Goal: Use online tool/utility: Utilize a website feature to perform a specific function

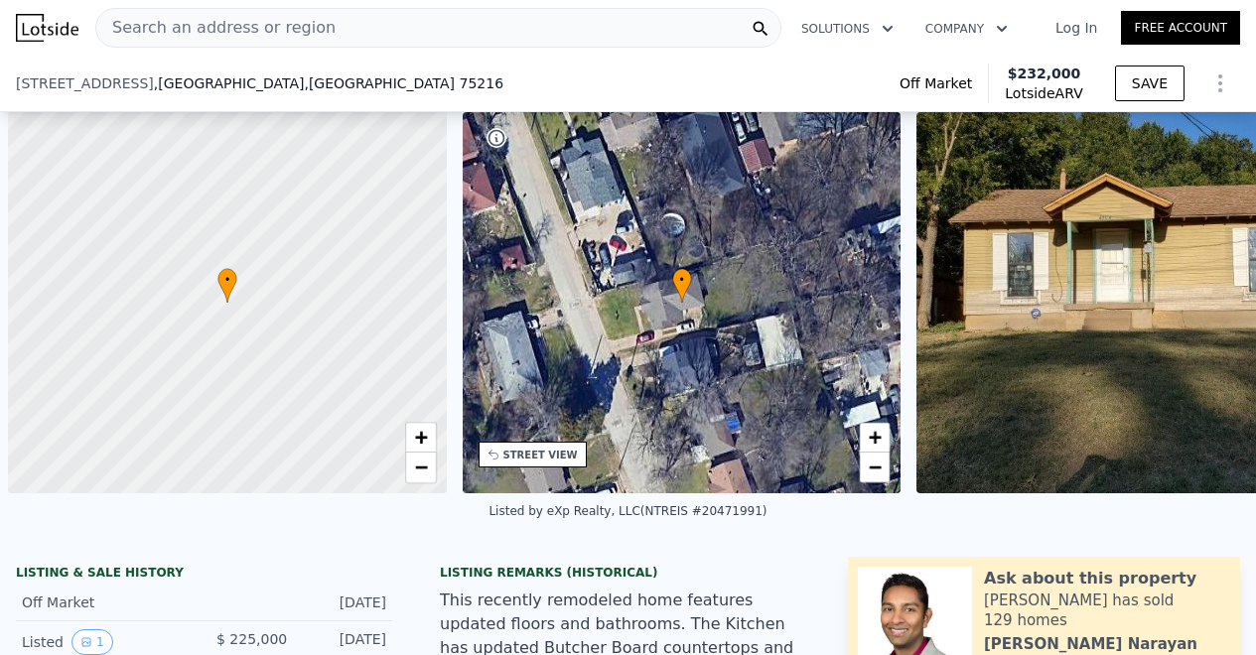
click at [339, 56] on div "[STREET_ADDRESS] Off Market Lotside ARV $232,000 SAVE" at bounding box center [628, 84] width 1256 height 56
click at [203, 33] on span "Search an address or region" at bounding box center [215, 28] width 239 height 24
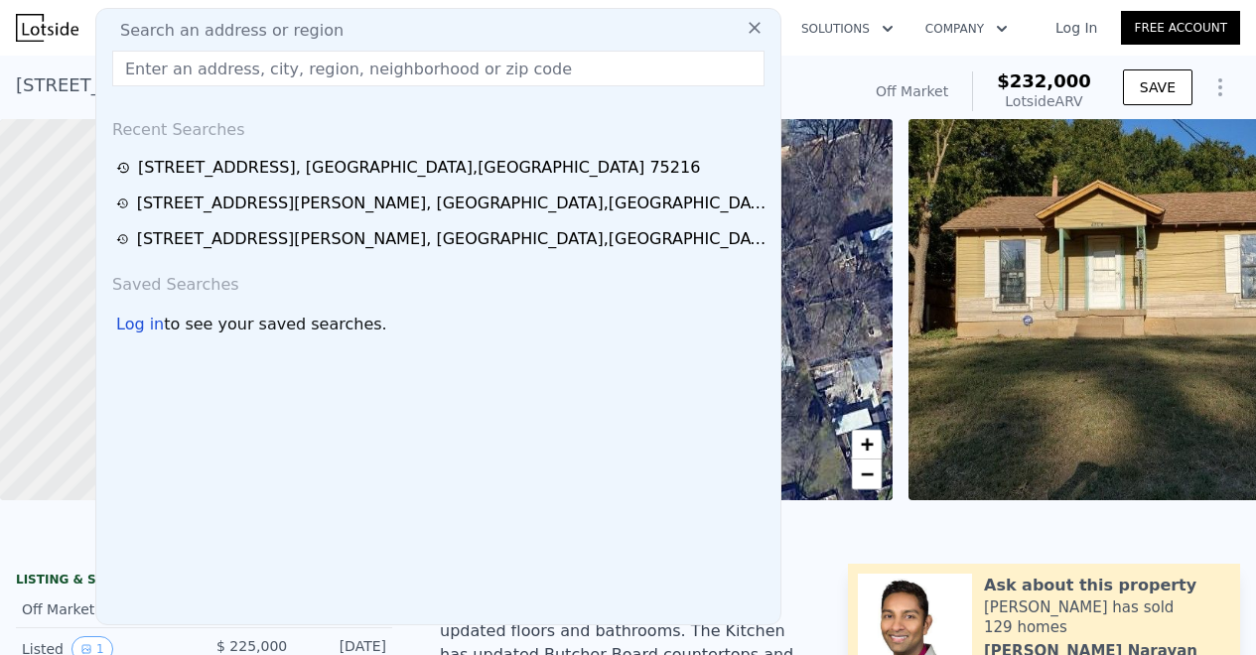
scroll to position [0, 1890]
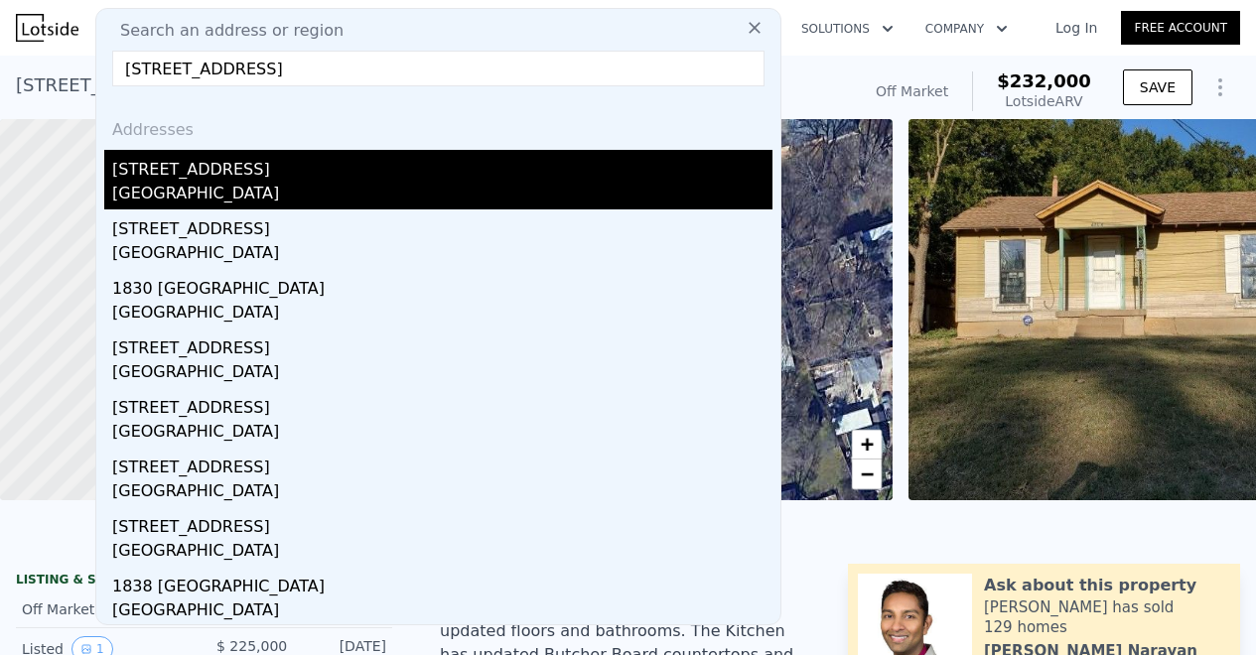
type input "[STREET_ADDRESS]"
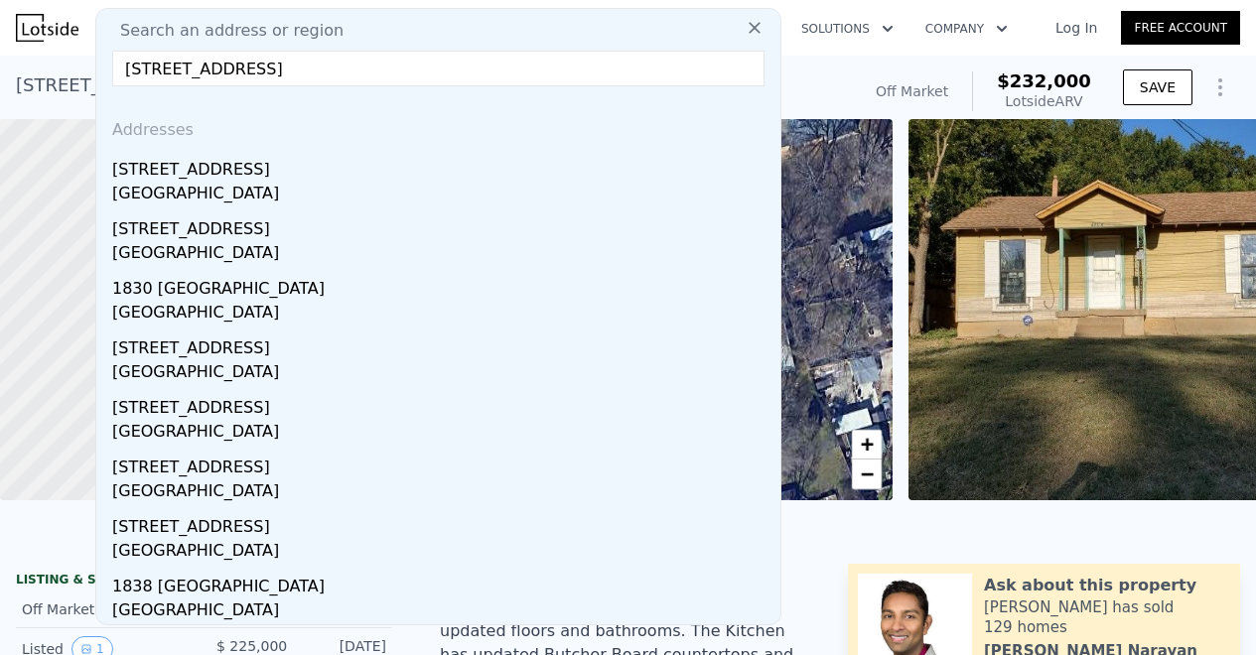
drag, startPoint x: 246, startPoint y: 182, endPoint x: 541, endPoint y: 0, distance: 346.3
click at [246, 182] on div "[GEOGRAPHIC_DATA]" at bounding box center [442, 196] width 660 height 28
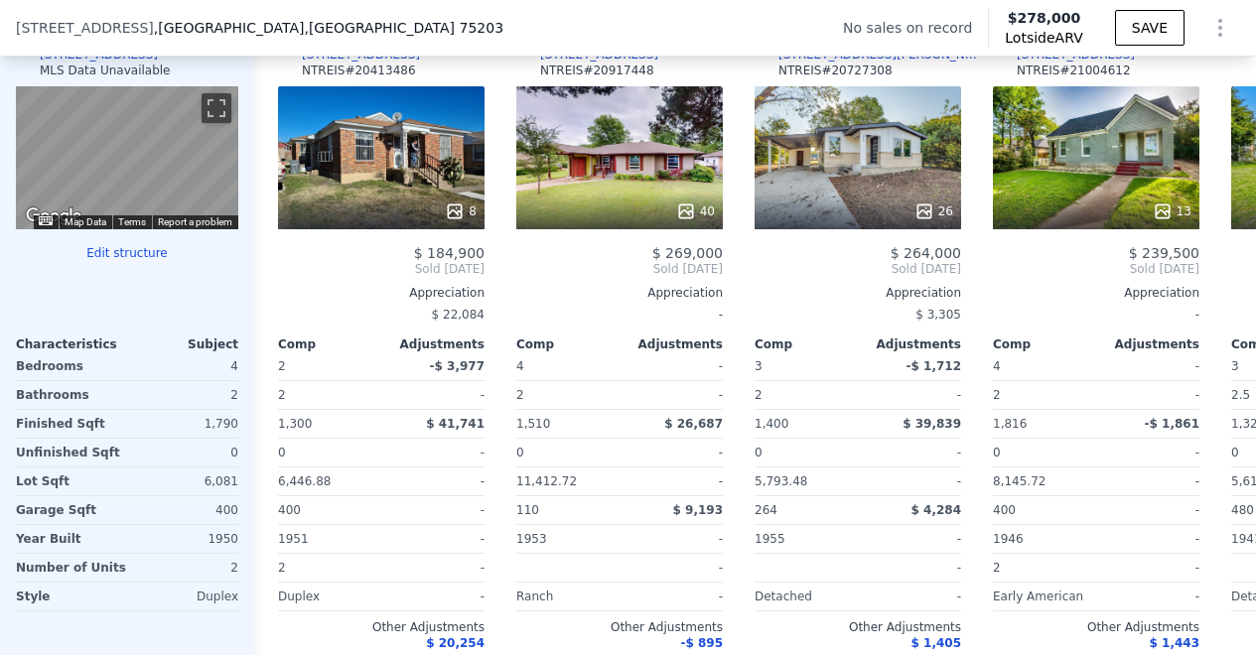
scroll to position [1837, 0]
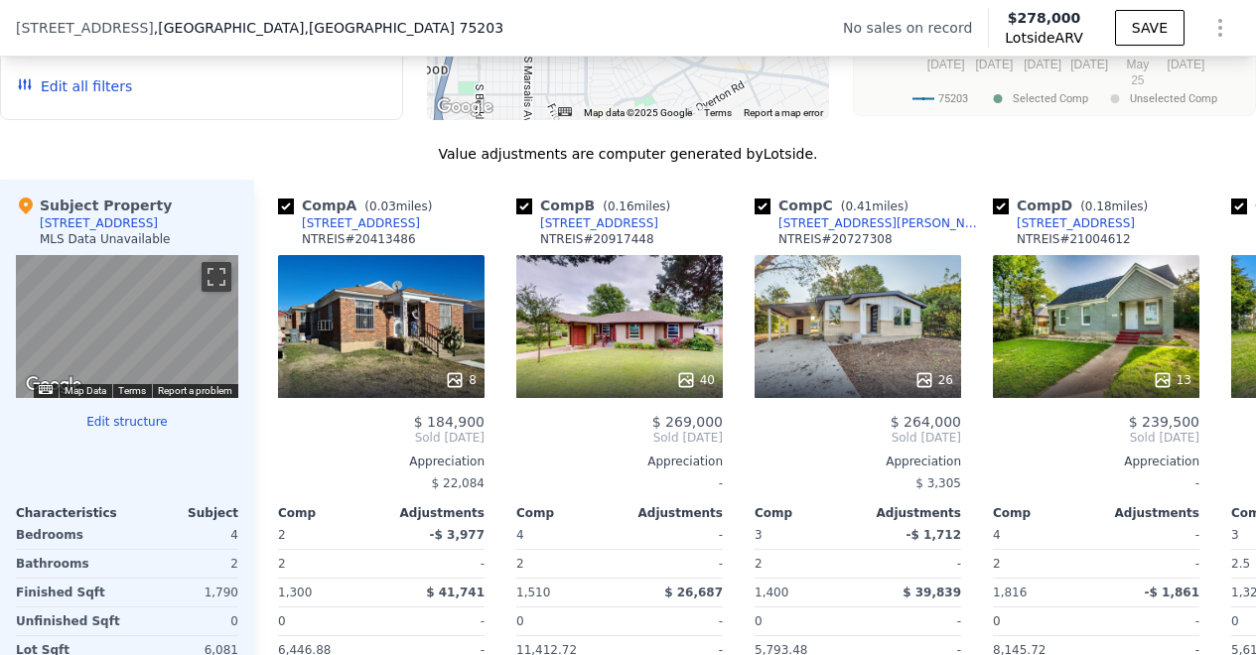
click at [128, 430] on button "Edit structure" at bounding box center [127, 422] width 222 height 16
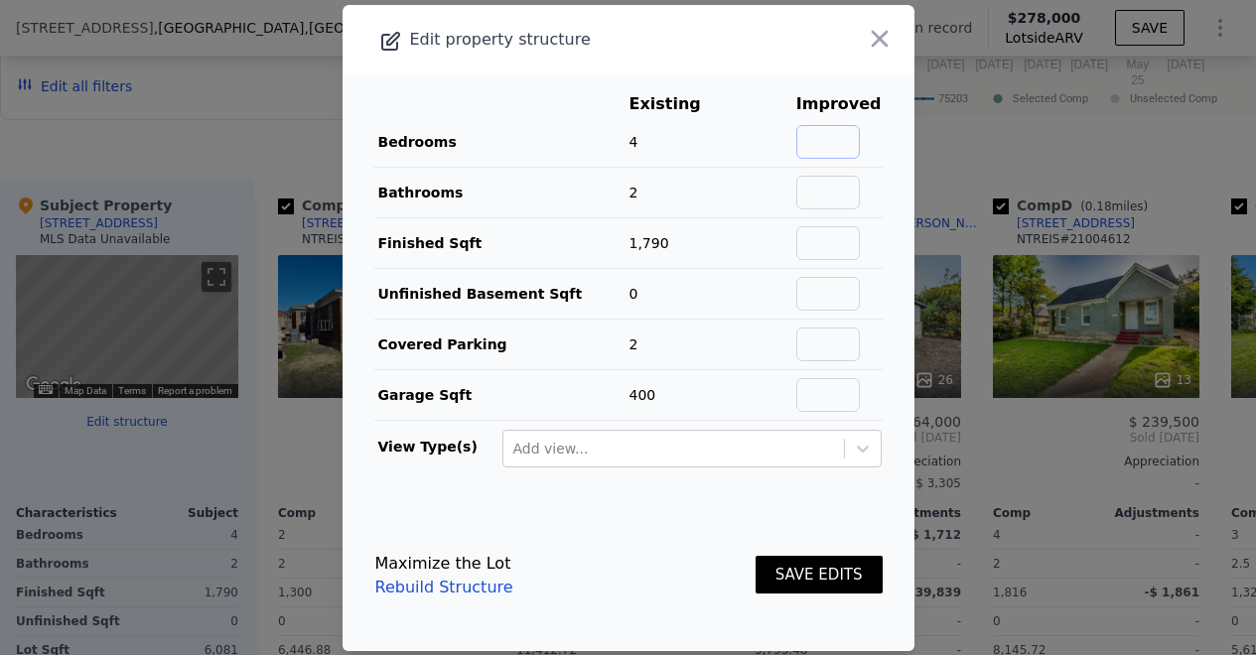
click at [802, 142] on input "text" at bounding box center [828, 142] width 64 height 34
type input "3"
click at [835, 193] on input "text" at bounding box center [828, 193] width 64 height 34
type input "2"
click at [804, 573] on button "SAVE EDITS" at bounding box center [818, 575] width 127 height 39
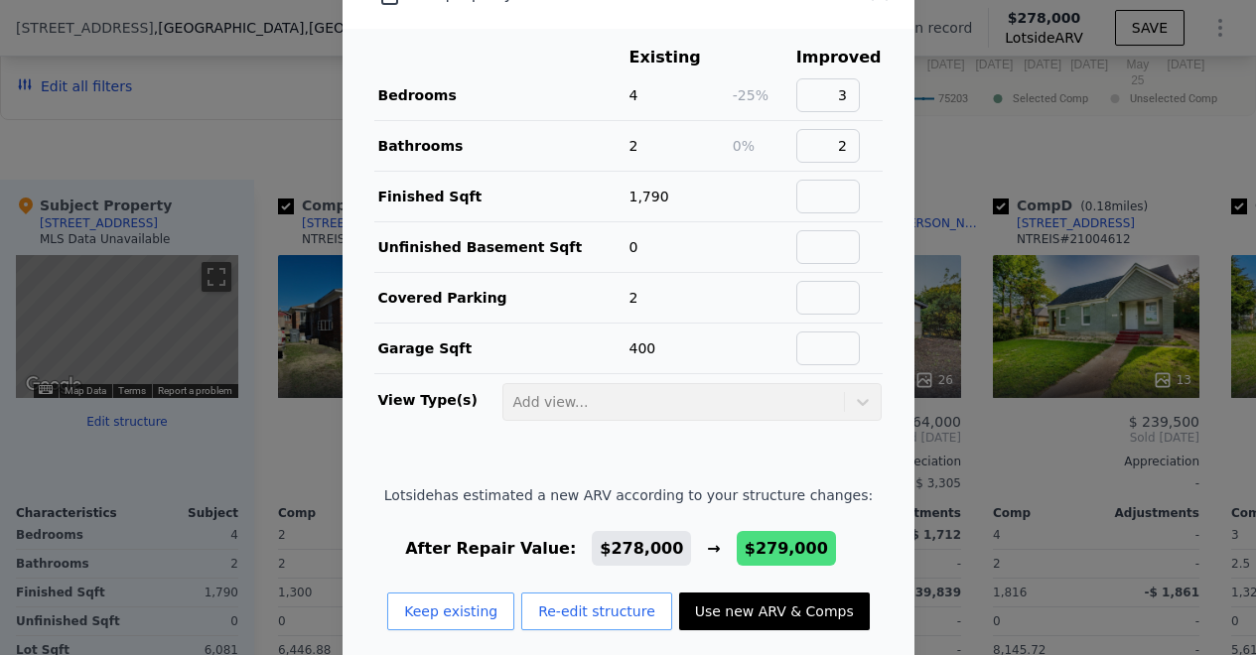
scroll to position [64, 0]
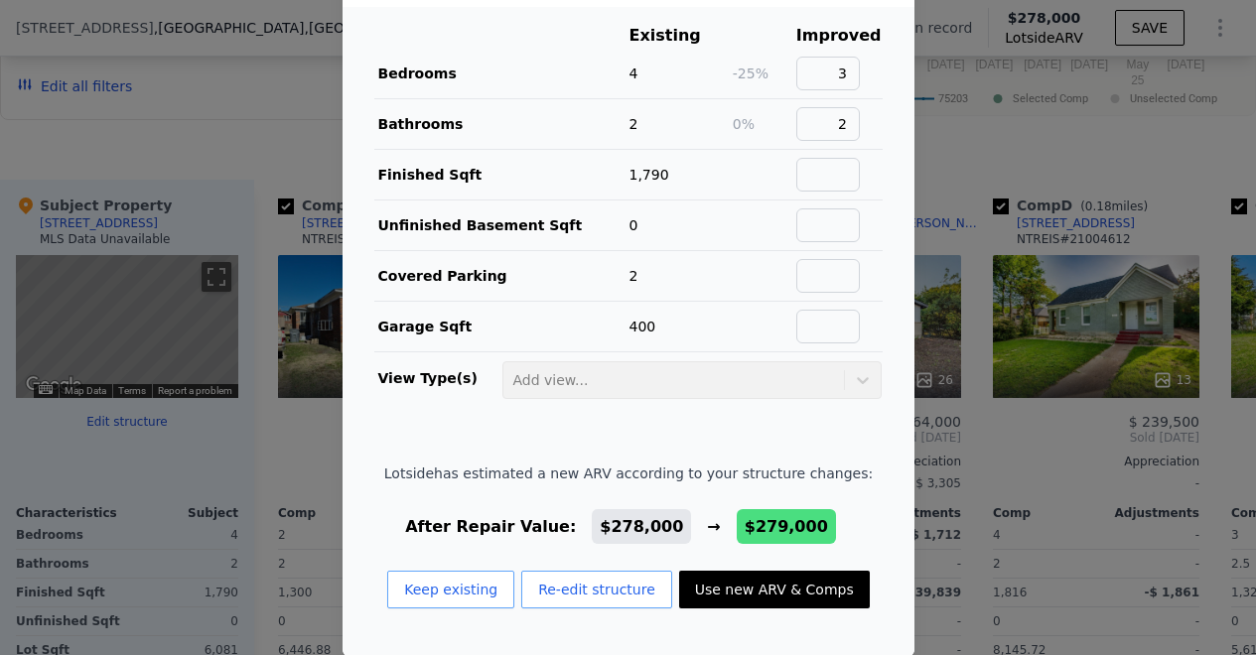
click at [714, 583] on button "Use new ARV & Comps" at bounding box center [774, 590] width 191 height 38
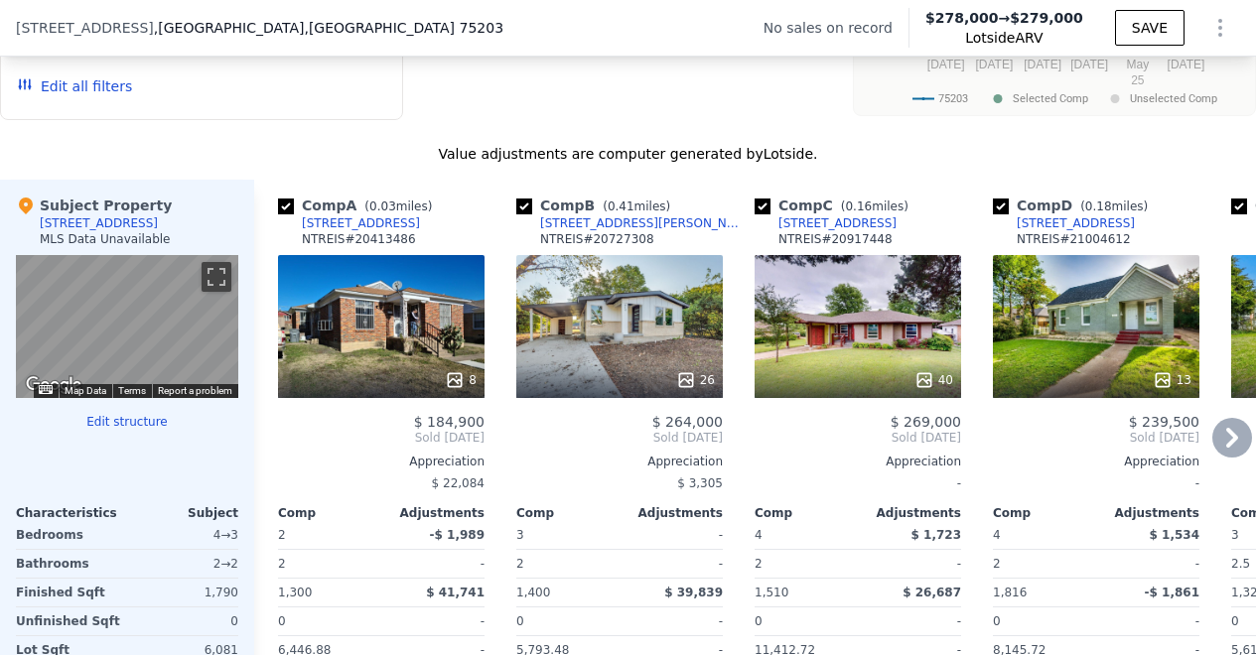
type input "$ 279,000"
type input "$ 30,943"
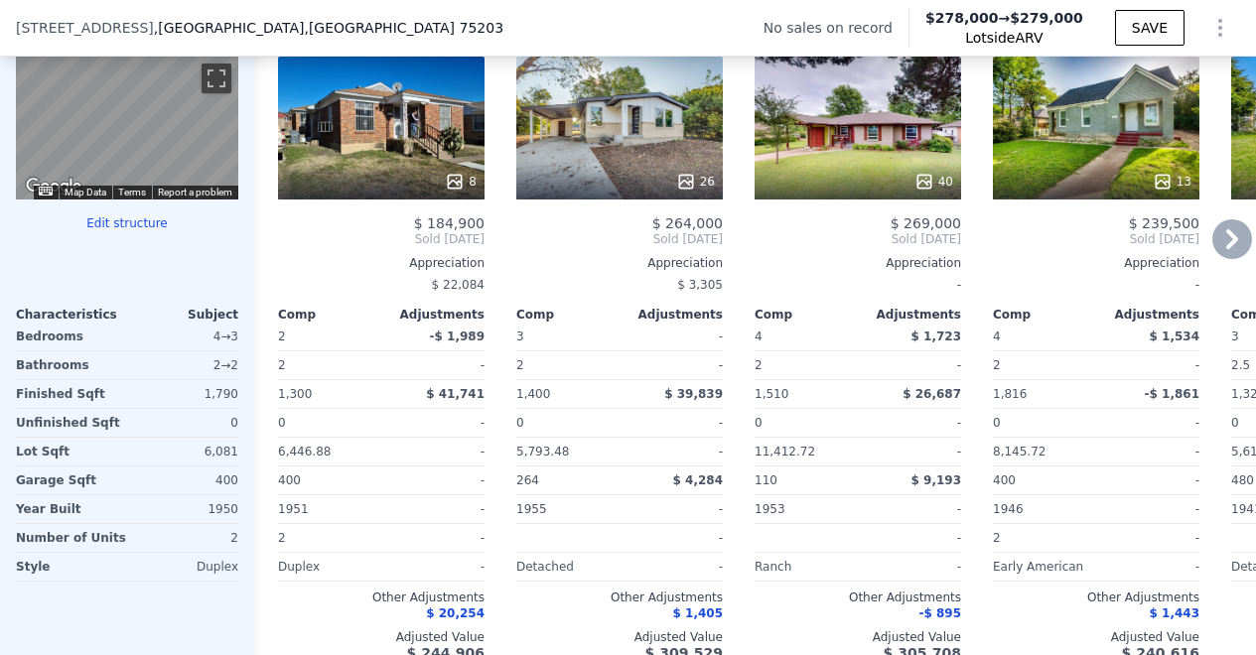
scroll to position [2005, 0]
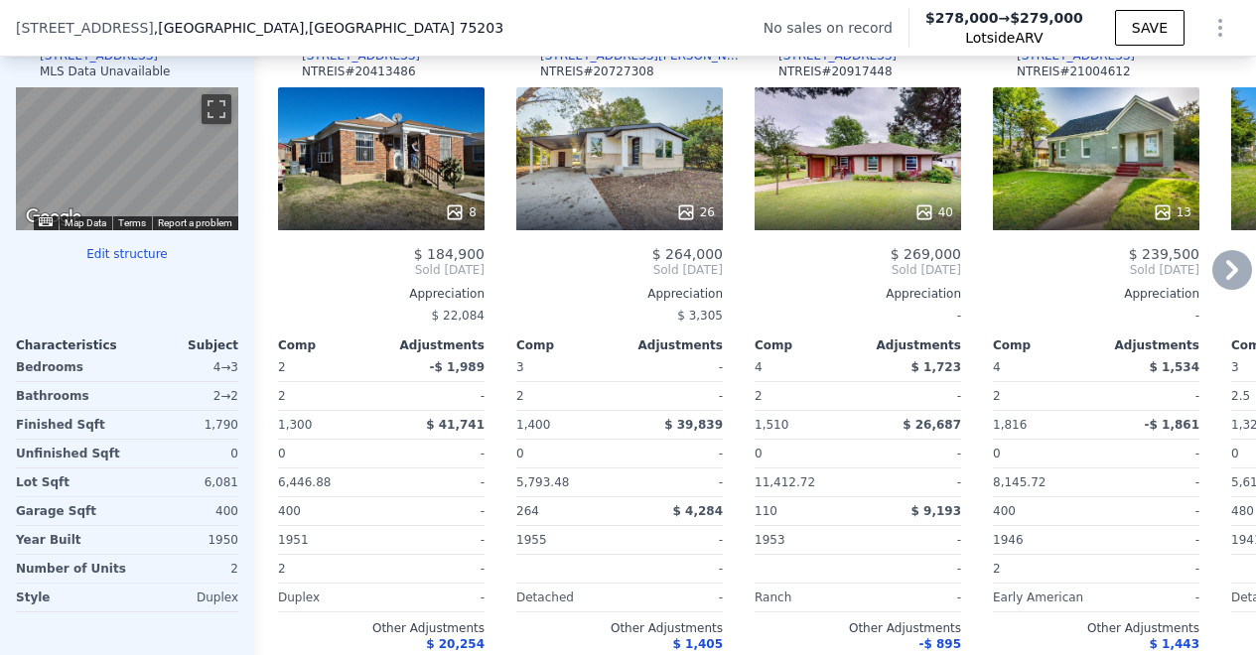
click at [459, 218] on icon at bounding box center [455, 211] width 13 height 13
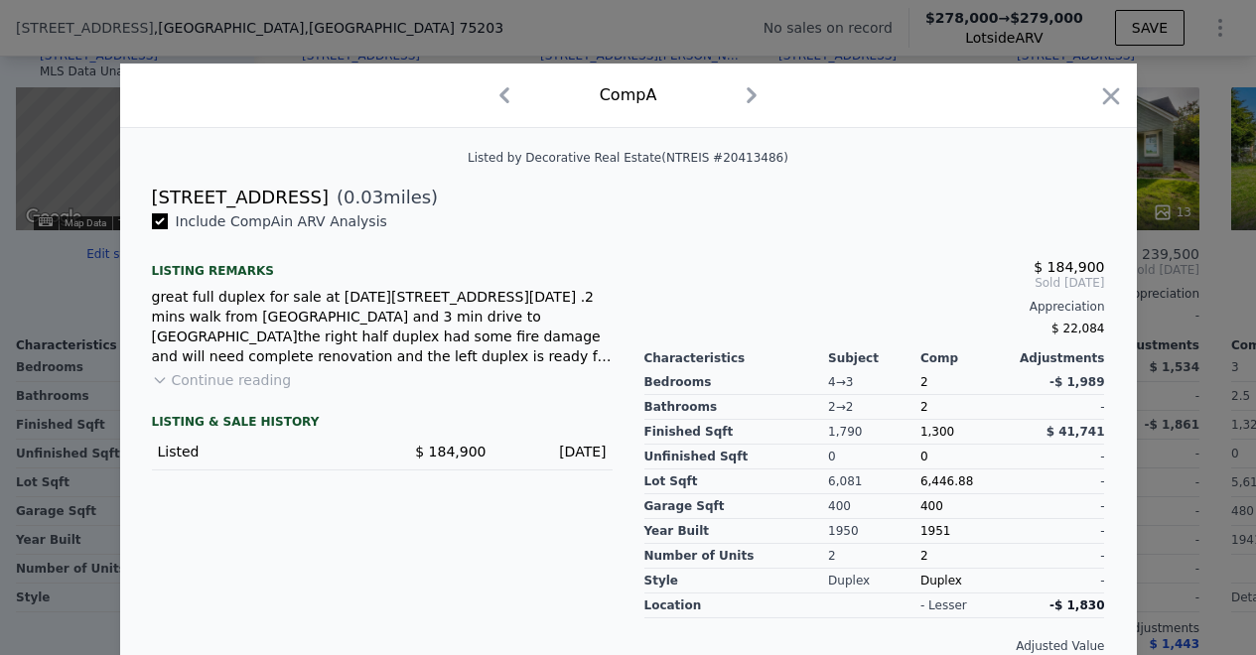
scroll to position [27, 0]
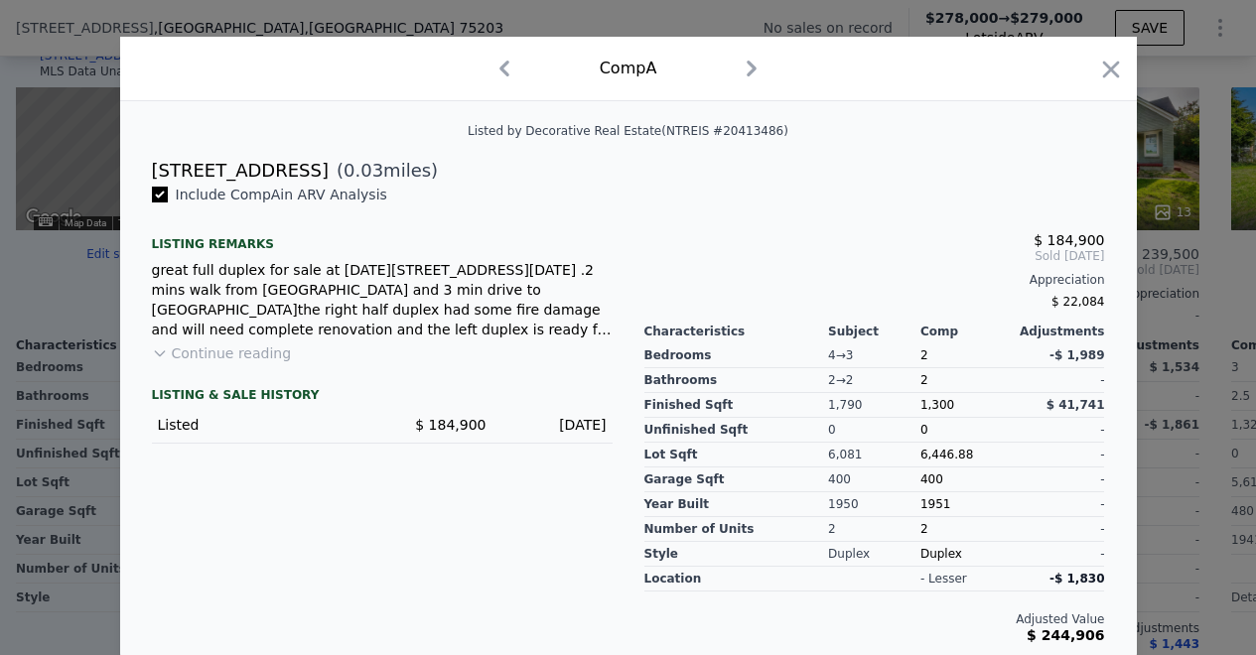
click at [204, 352] on button "Continue reading" at bounding box center [222, 353] width 140 height 20
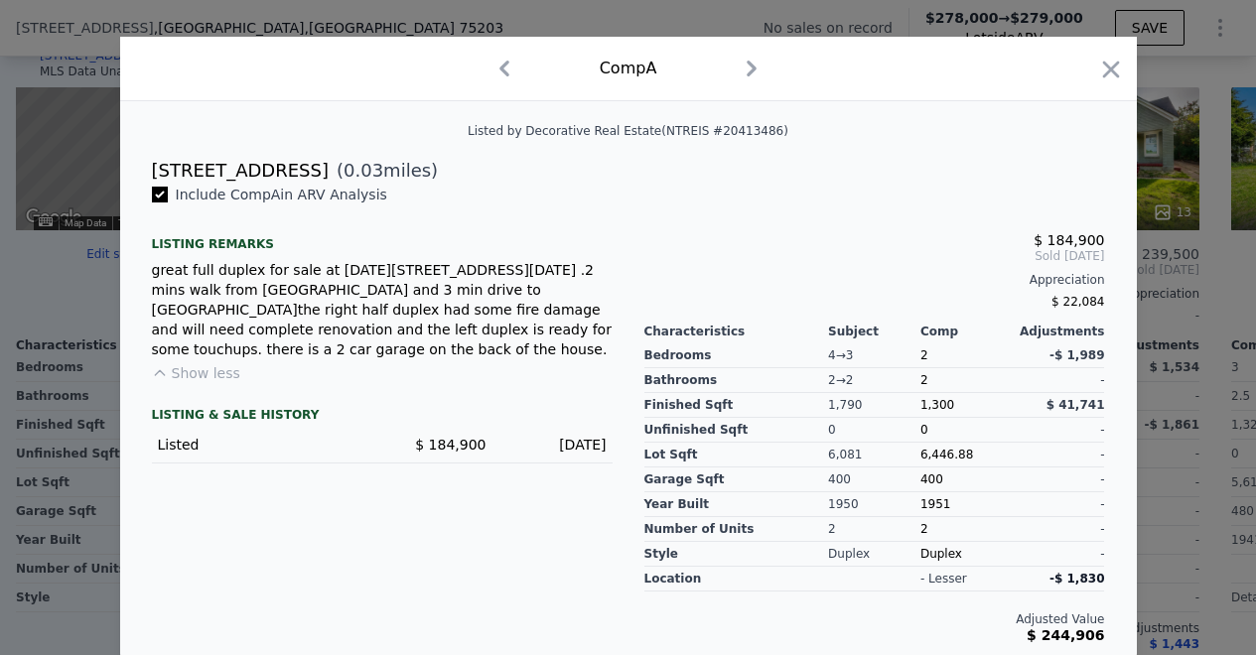
click at [519, 301] on div "great full duplex for sale at [DATE][STREET_ADDRESS][DATE] .2 mins walk from [G…" at bounding box center [382, 309] width 461 height 99
drag, startPoint x: 174, startPoint y: 336, endPoint x: 310, endPoint y: 318, distance: 137.2
click at [310, 318] on div "great full duplex for sale at [DATE][STREET_ADDRESS][DATE] .2 mins walk from [G…" at bounding box center [382, 309] width 461 height 99
click at [486, 207] on div "Include Comp A in ARV Analysis Listing remarks great full duplex for sale at [D…" at bounding box center [382, 414] width 492 height 459
drag, startPoint x: 1041, startPoint y: 241, endPoint x: 1105, endPoint y: 233, distance: 64.0
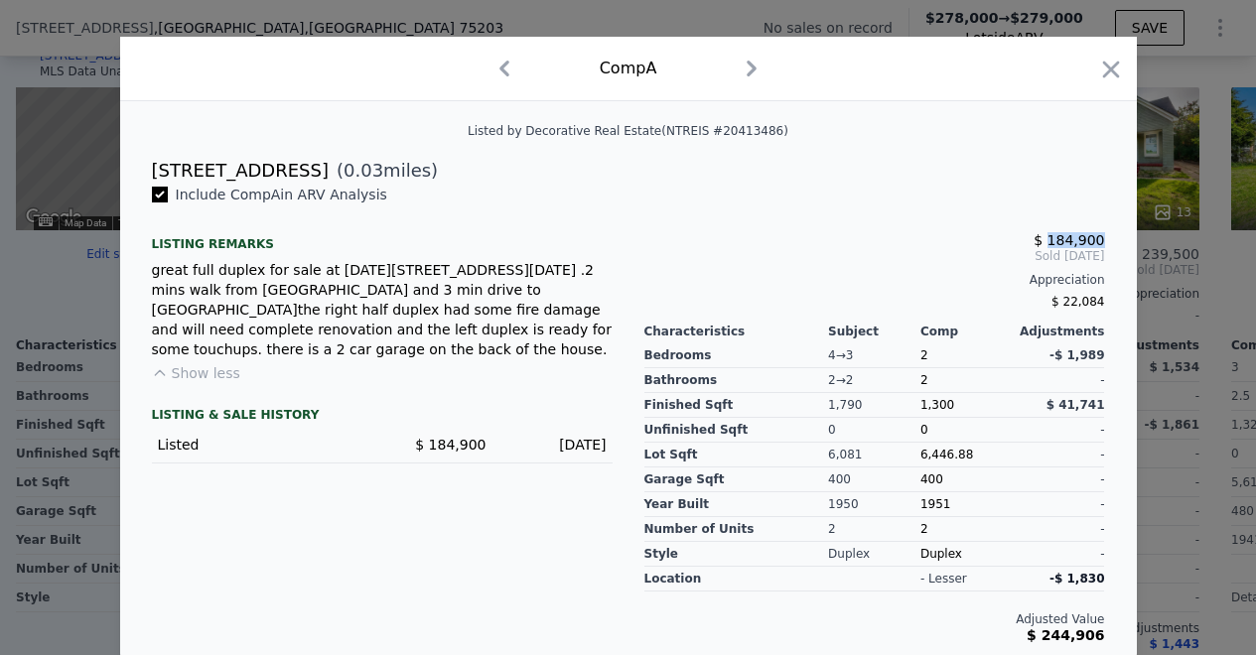
click at [1105, 233] on div "$ 184,900 Sold [DATE] Appreciation $ 22,084 Characteristics Subject Comp Adjust…" at bounding box center [874, 414] width 492 height 459
click at [1097, 67] on icon "button" at bounding box center [1111, 70] width 28 height 28
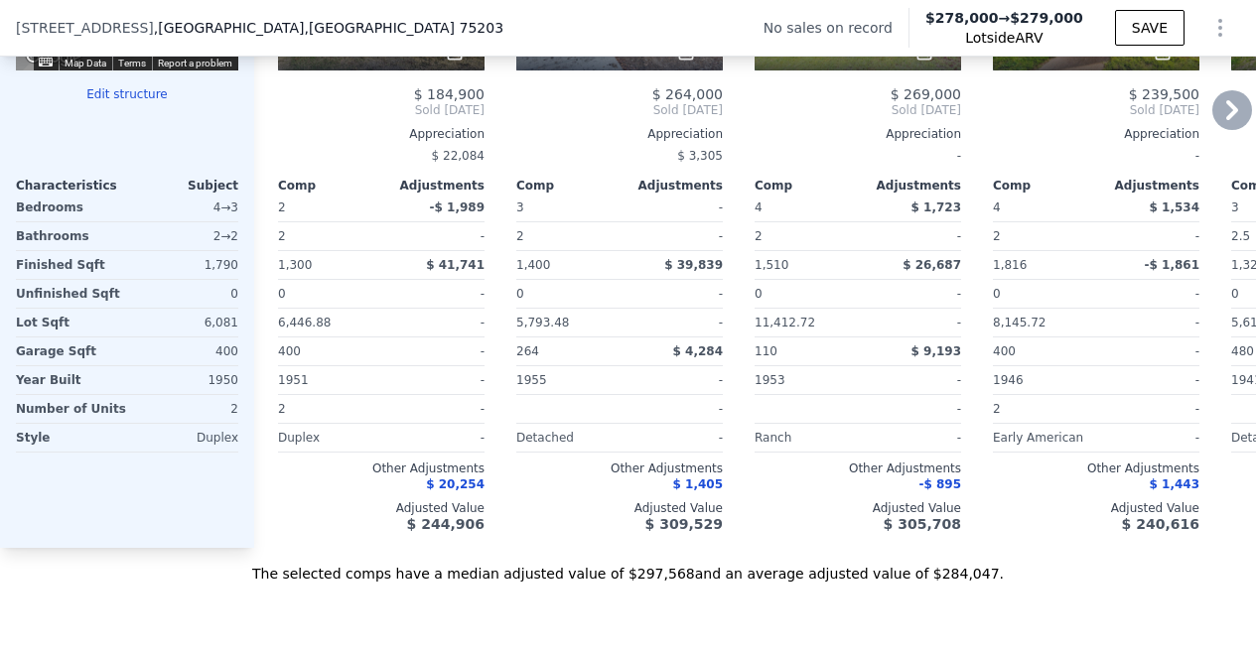
scroll to position [2123, 0]
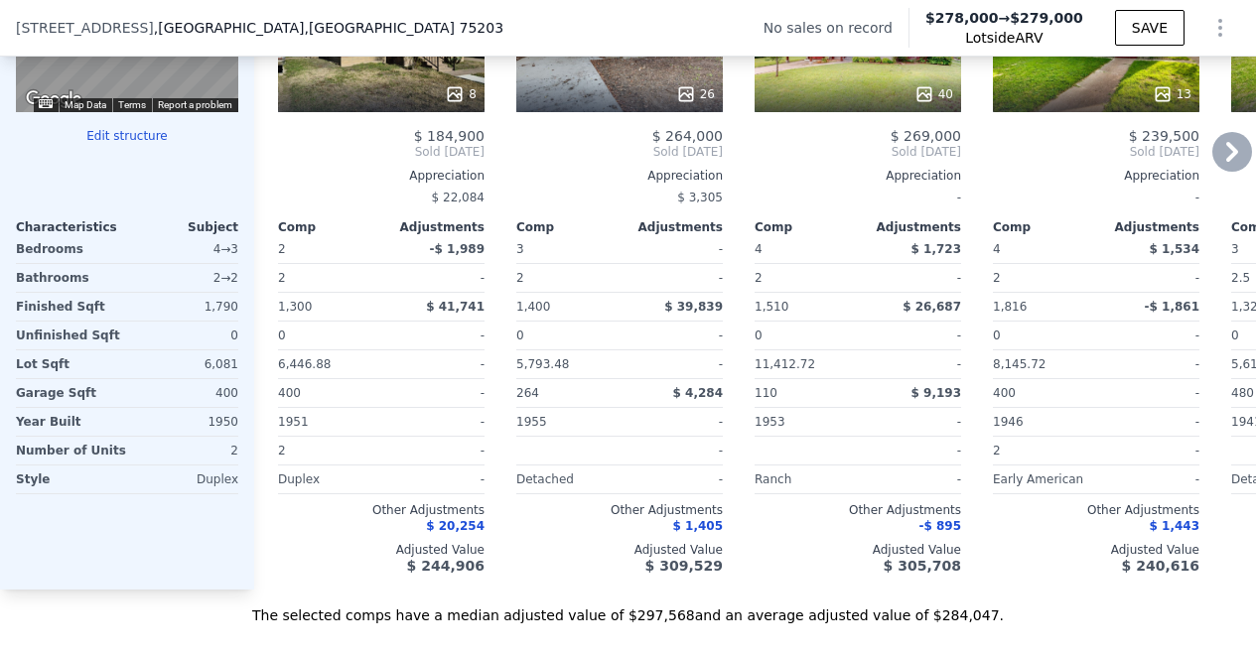
drag, startPoint x: 397, startPoint y: 166, endPoint x: 475, endPoint y: 164, distance: 78.4
click at [475, 160] on span "Sold [DATE]" at bounding box center [381, 152] width 206 height 16
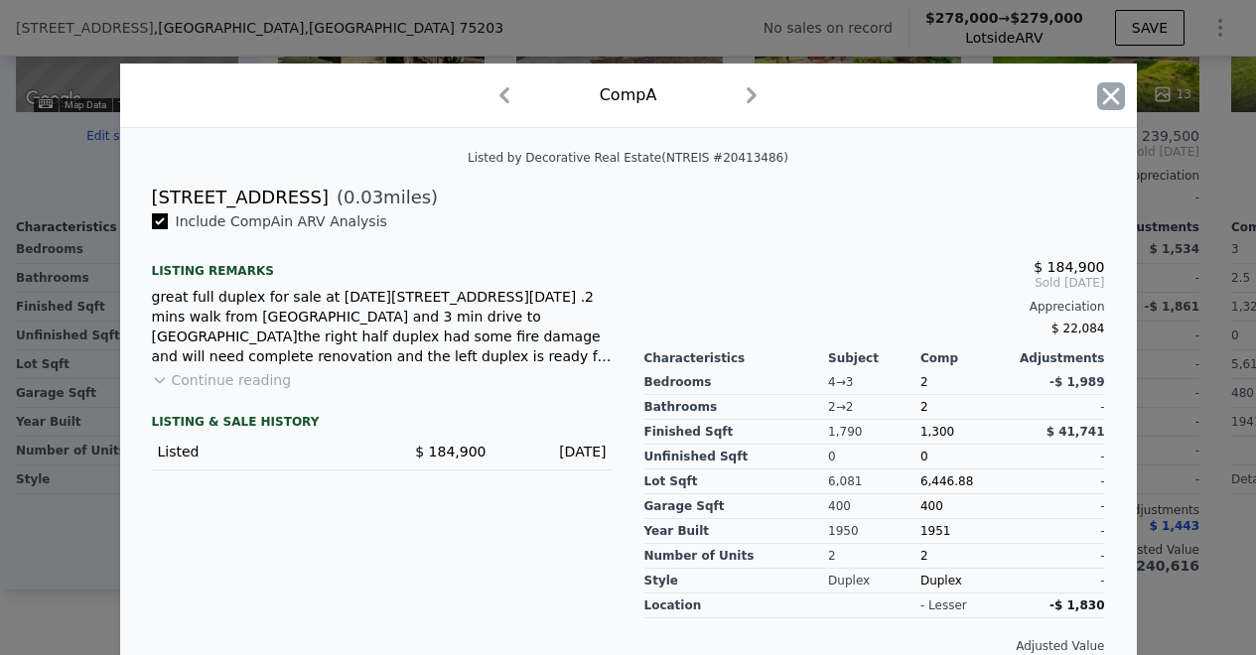
click at [1102, 96] on icon "button" at bounding box center [1110, 95] width 17 height 17
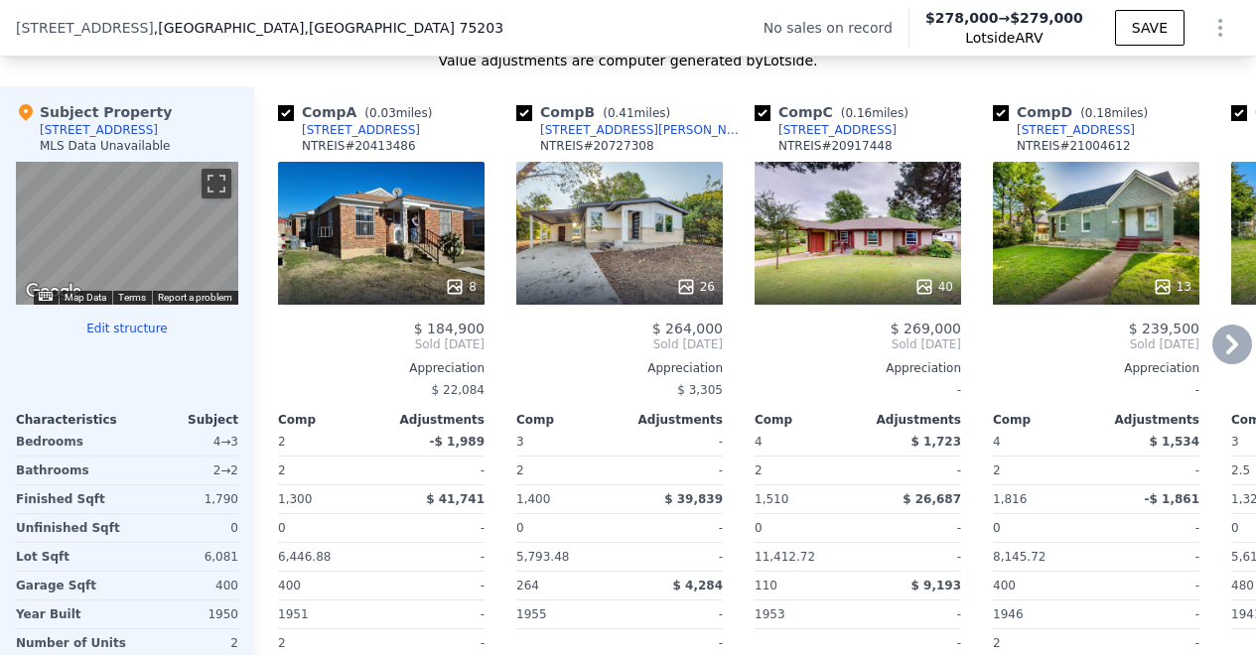
scroll to position [1934, 0]
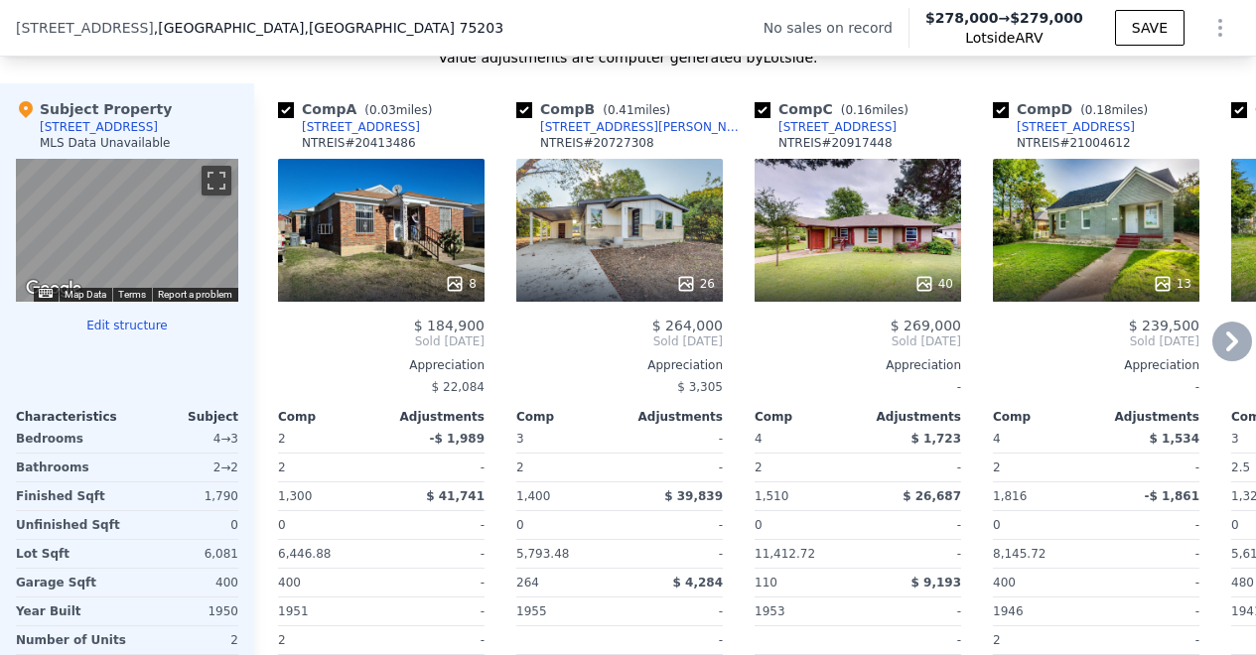
click at [1226, 351] on icon at bounding box center [1232, 342] width 12 height 20
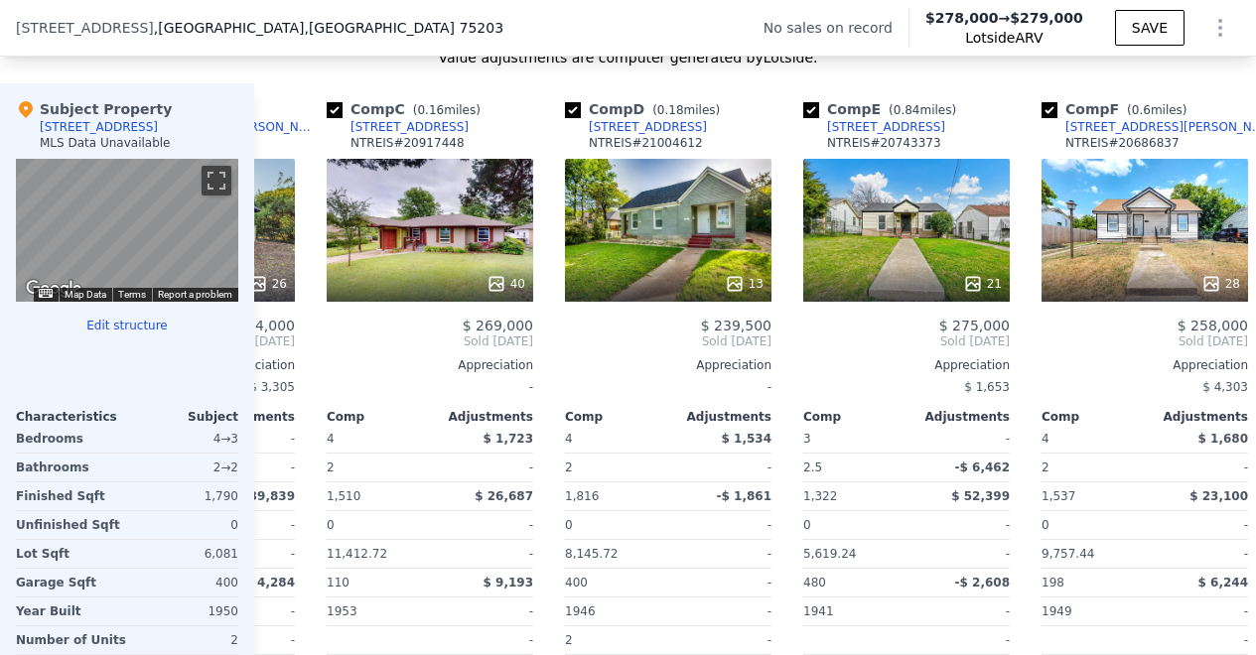
scroll to position [0, 476]
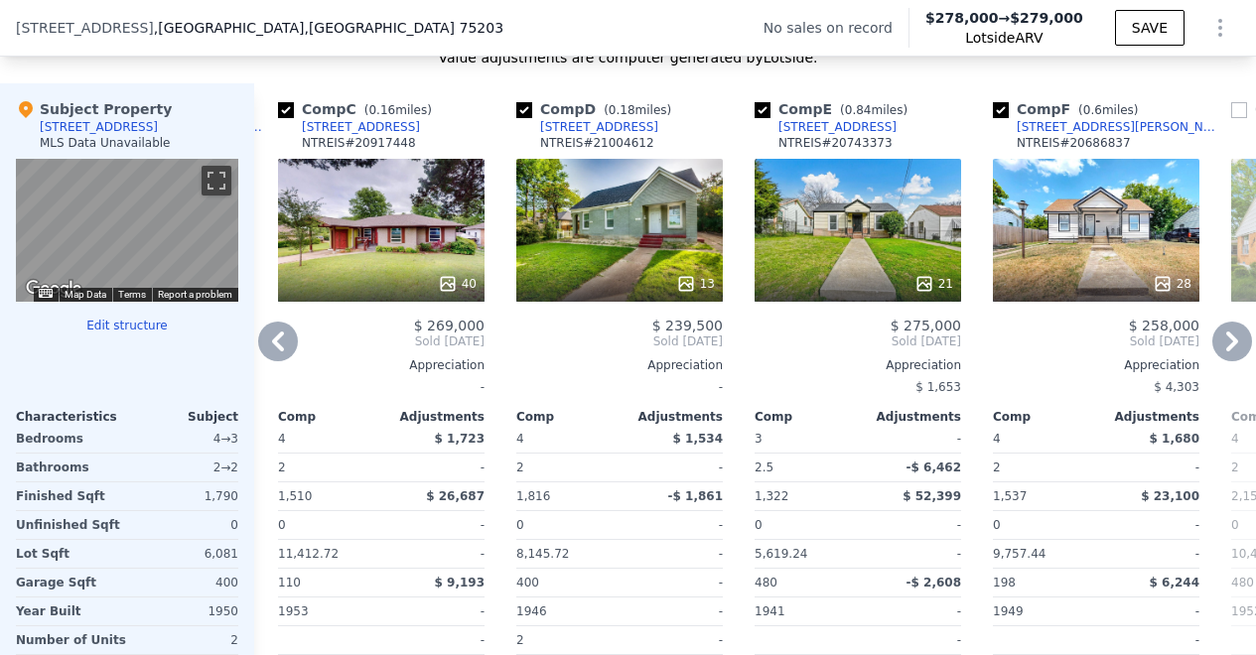
click at [1212, 353] on icon at bounding box center [1232, 342] width 40 height 40
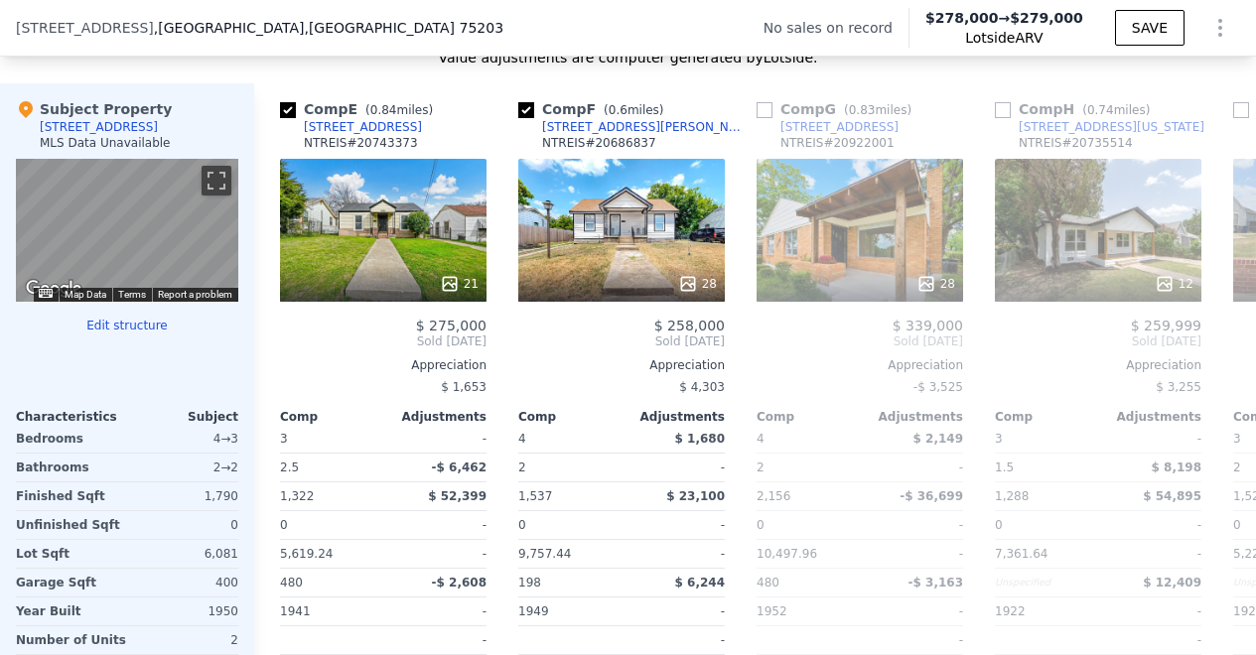
scroll to position [0, 953]
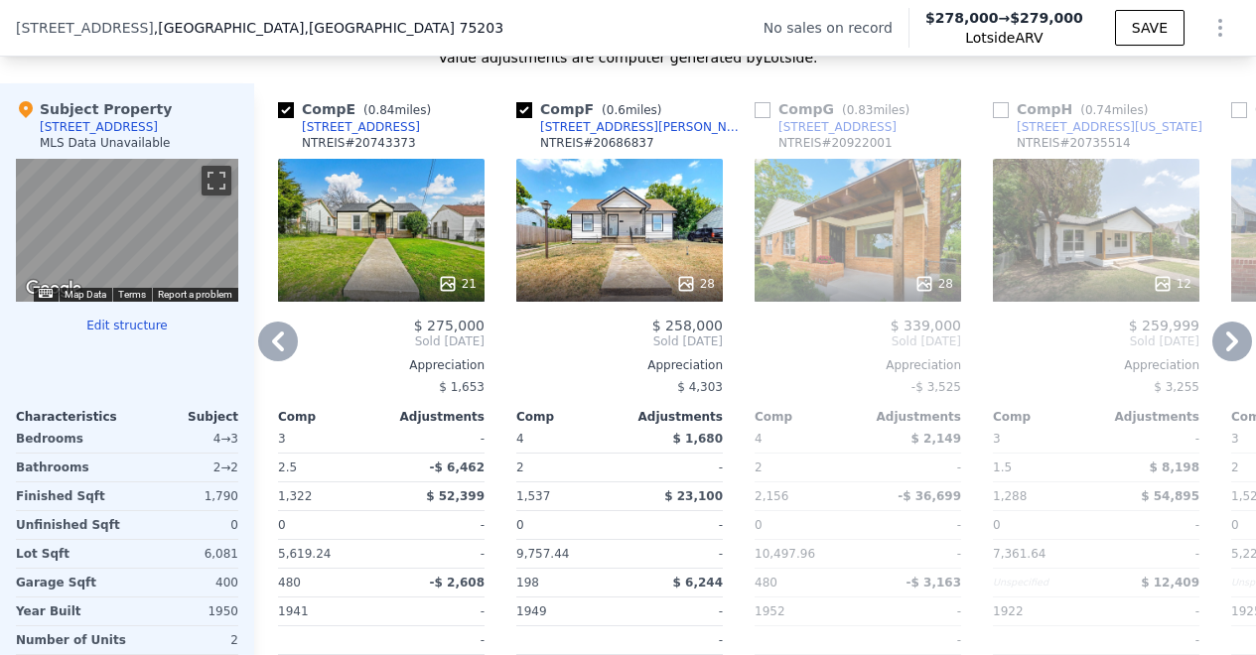
click at [278, 351] on icon at bounding box center [278, 342] width 12 height 20
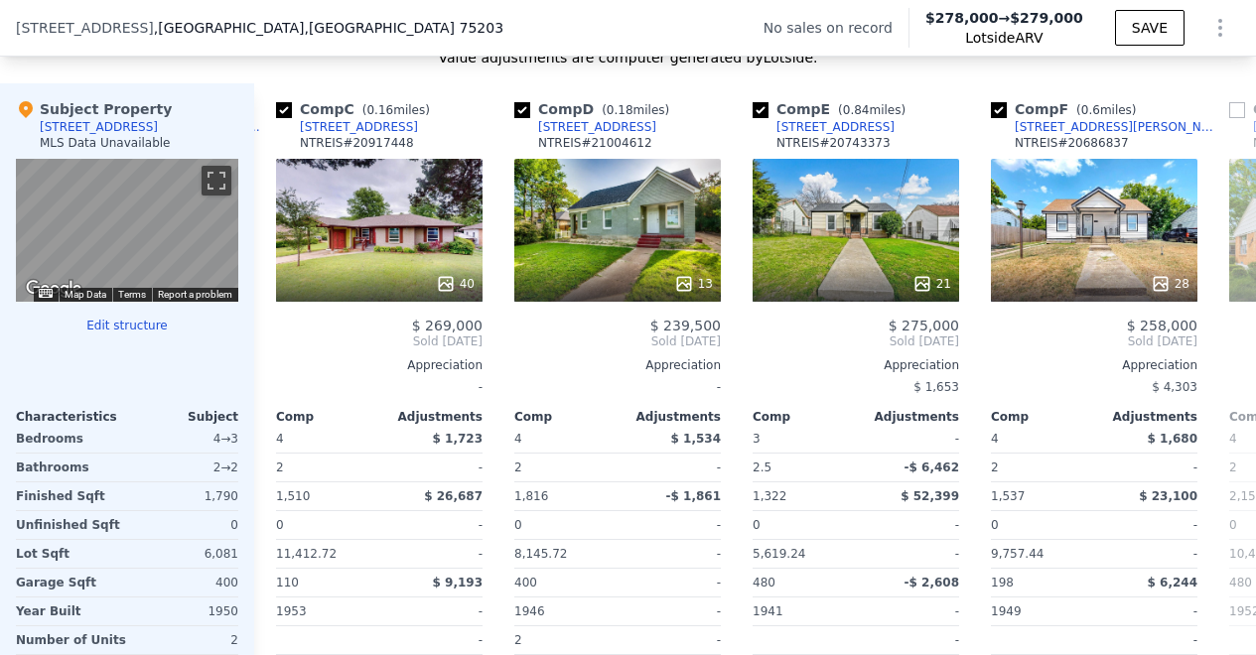
scroll to position [0, 476]
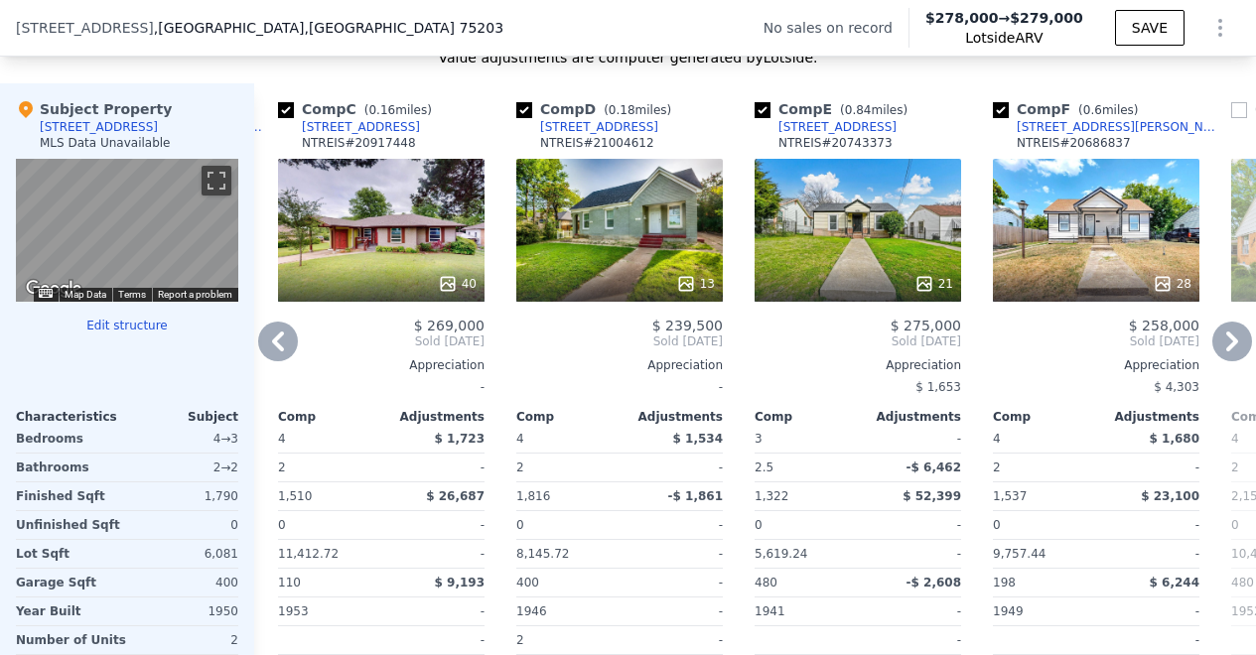
click at [272, 346] on icon at bounding box center [278, 342] width 40 height 40
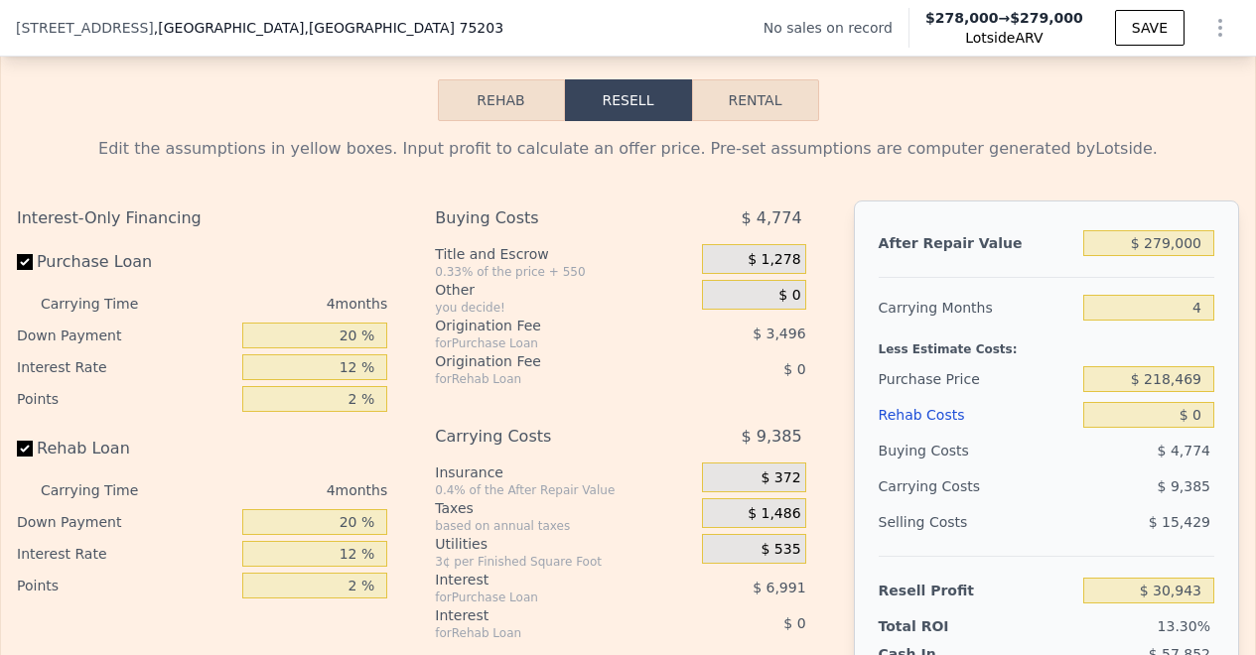
scroll to position [2902, 0]
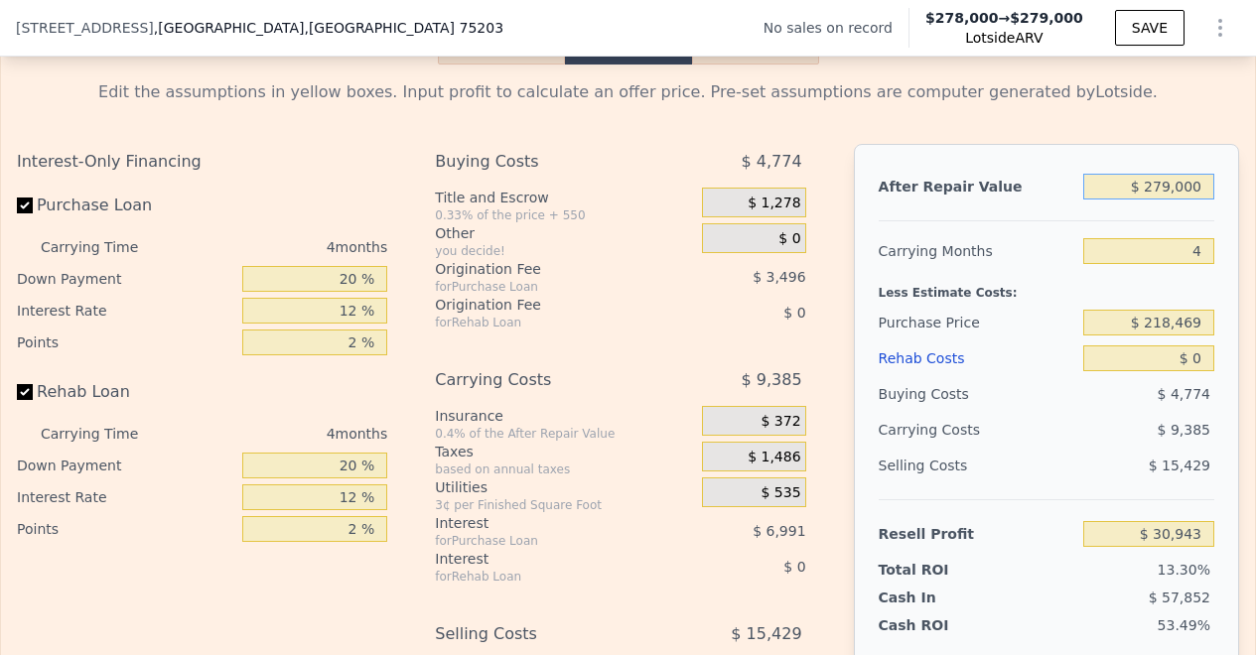
click at [1187, 200] on input "$ 279,000" at bounding box center [1148, 187] width 131 height 26
click at [1128, 137] on div "Edit the assumptions in yellow boxes. Input profit to calculate an offer price.…" at bounding box center [628, 441] width 1222 height 723
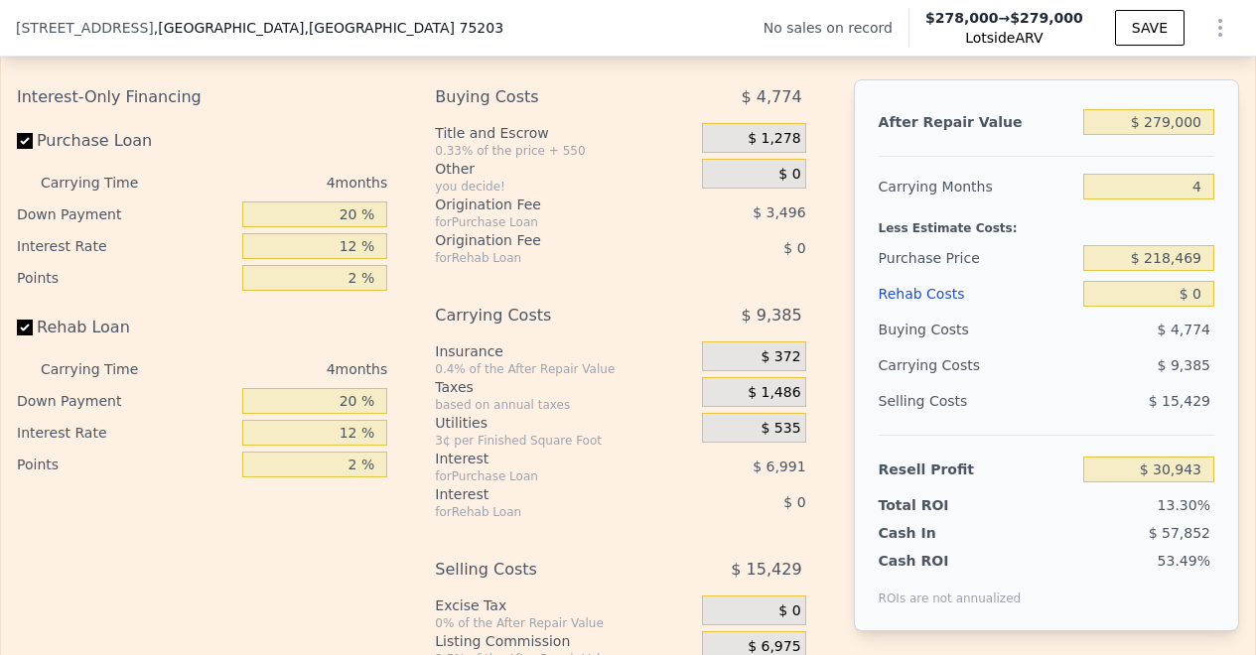
scroll to position [2978, 0]
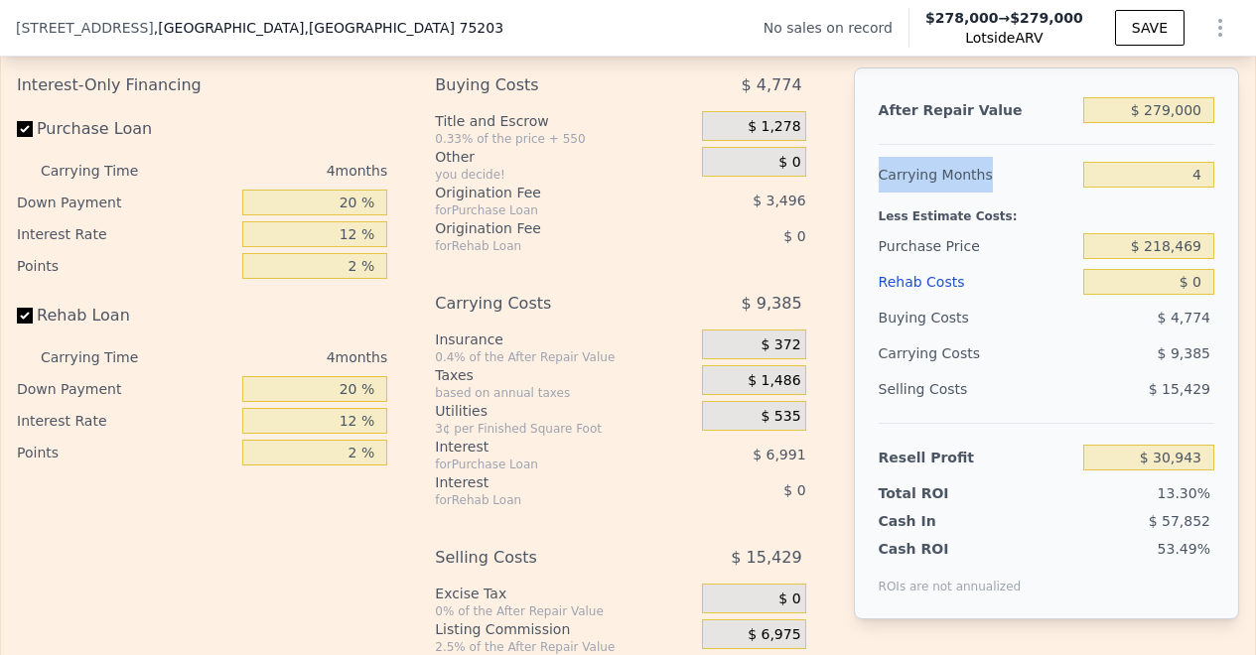
drag, startPoint x: 867, startPoint y: 200, endPoint x: 981, endPoint y: 203, distance: 114.2
click at [981, 203] on div "After Repair Value $ 279,000 Carrying Months 4 Less Estimate Costs: Purchase Pr…" at bounding box center [1046, 344] width 385 height 552
click at [998, 188] on div "Carrying Months" at bounding box center [976, 175] width 197 height 36
click at [1190, 259] on input "$ 218,469" at bounding box center [1148, 246] width 131 height 26
type input "$ 200,000"
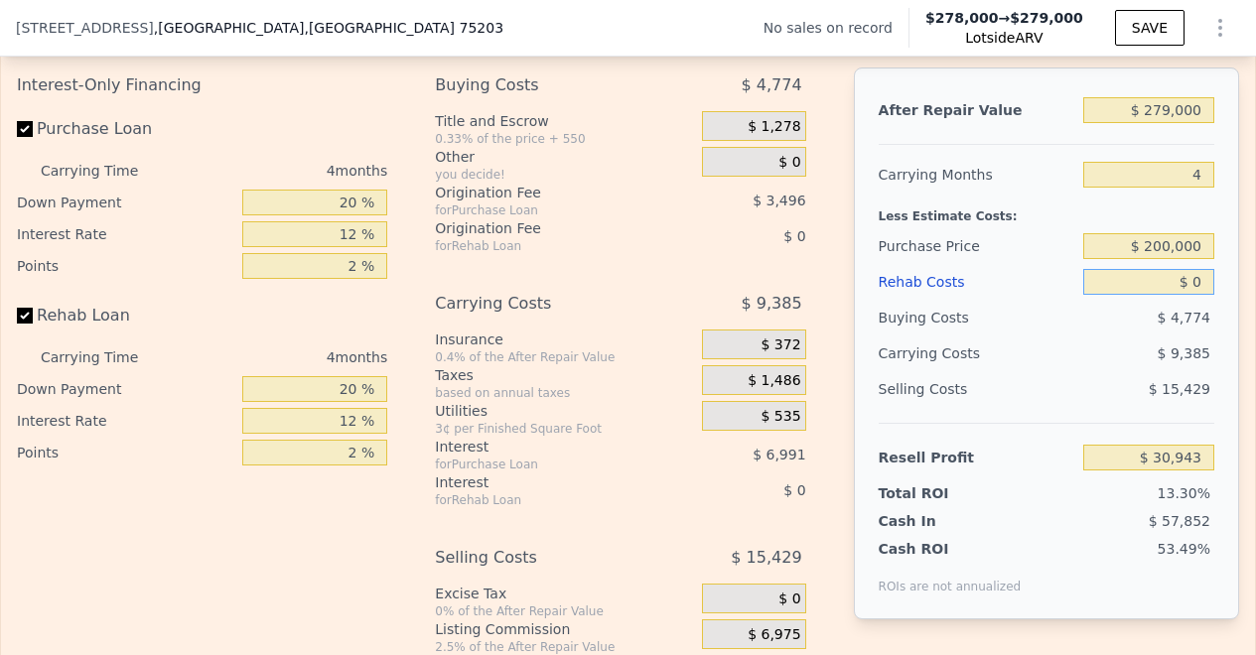
click at [1192, 295] on input "$ 0" at bounding box center [1148, 282] width 131 height 26
click at [1187, 295] on input "$ 0" at bounding box center [1148, 282] width 131 height 26
type input "$ 50,362"
type input "$ 35"
type input "$ 50,359"
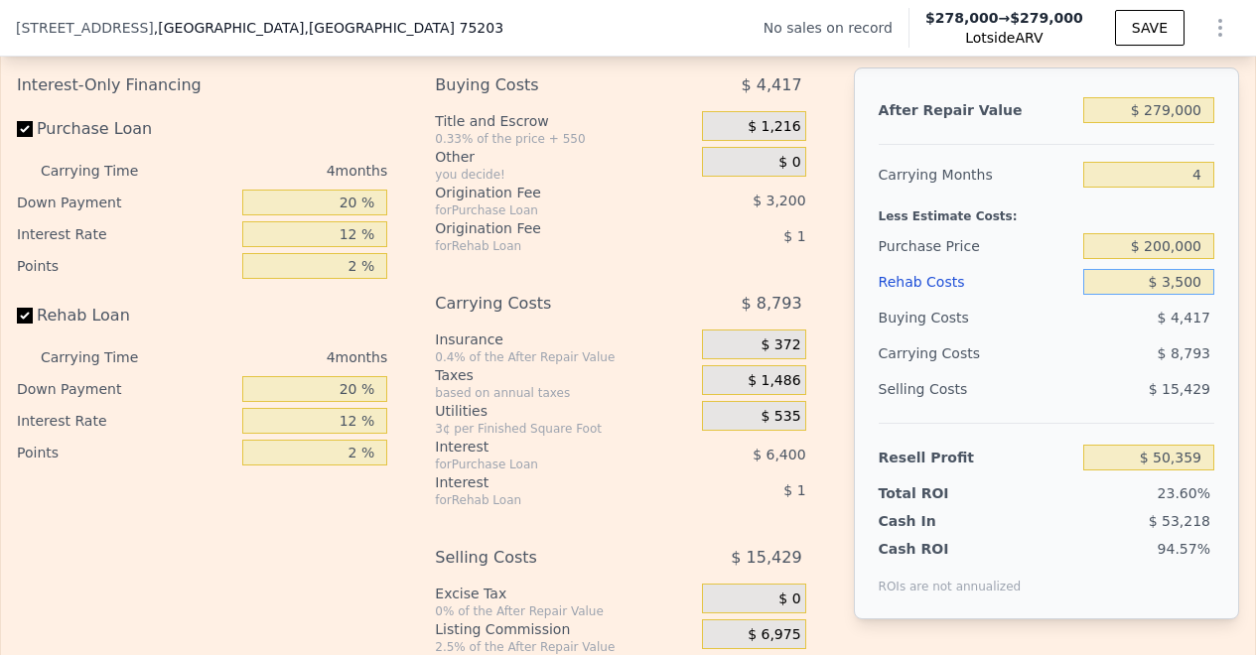
type input "$ 35,000"
type input "$ 13,682"
type input "$ 350,000"
type input "-$ 316,438"
type input "$ 35,000"
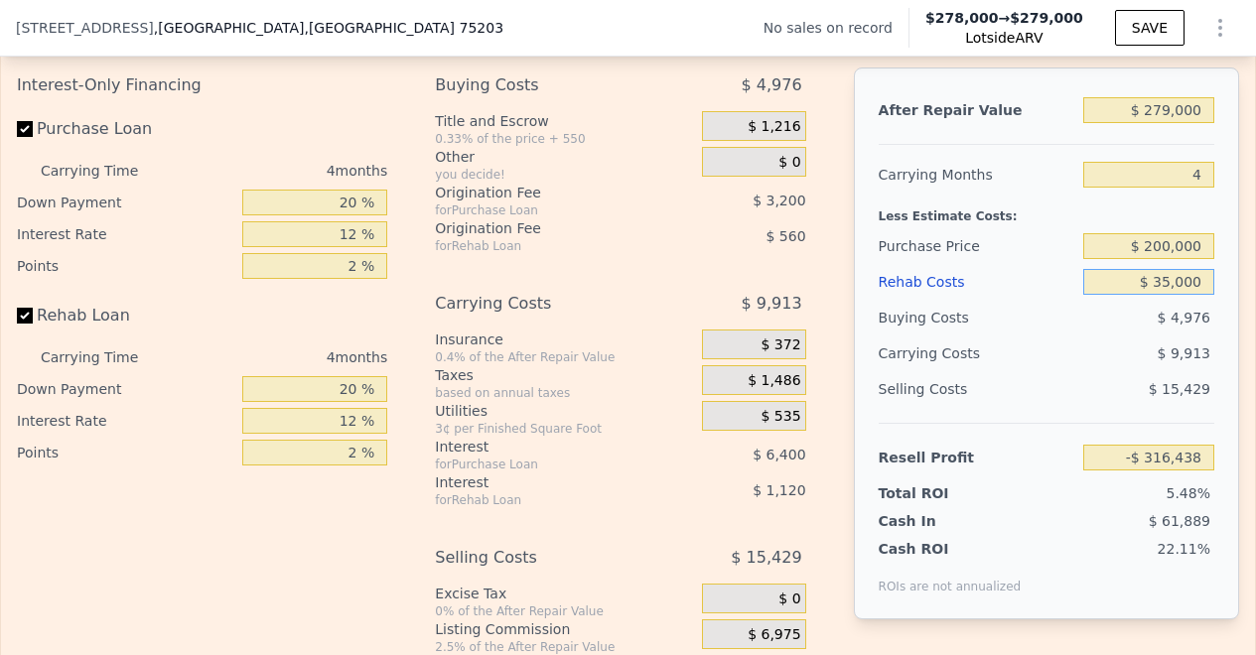
type input "$ 13,682"
type input "$ 35,000"
click at [1091, 336] on div "$ 4,976" at bounding box center [1148, 318] width 131 height 36
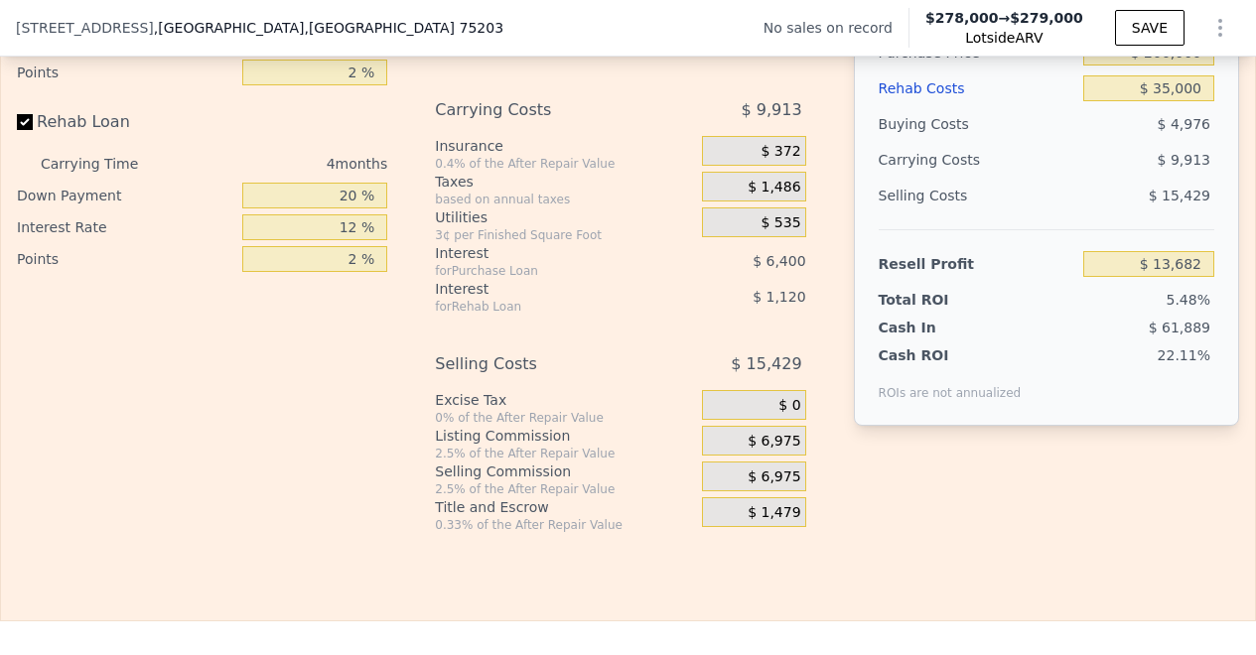
scroll to position [3170, 0]
drag, startPoint x: 875, startPoint y: 329, endPoint x: 938, endPoint y: 331, distance: 63.6
click at [938, 312] on div "Total ROI" at bounding box center [939, 302] width 122 height 20
click at [1166, 310] on span "5.48%" at bounding box center [1188, 302] width 44 height 16
drag, startPoint x: 1149, startPoint y: 329, endPoint x: 1200, endPoint y: 331, distance: 50.7
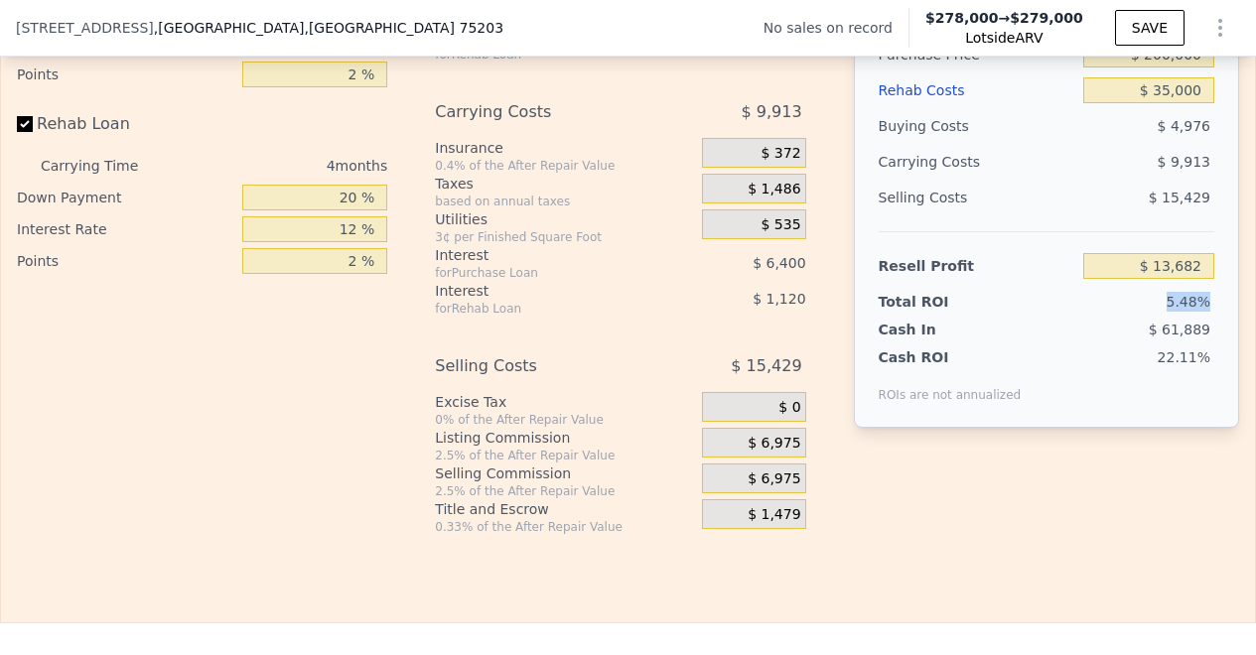
click at [1200, 331] on div "After Repair Value $ 279,000 Carrying Months 4 Less Estimate Costs: Purchase Pr…" at bounding box center [1046, 152] width 385 height 552
click at [1134, 312] on div "5.48%" at bounding box center [1111, 302] width 205 height 20
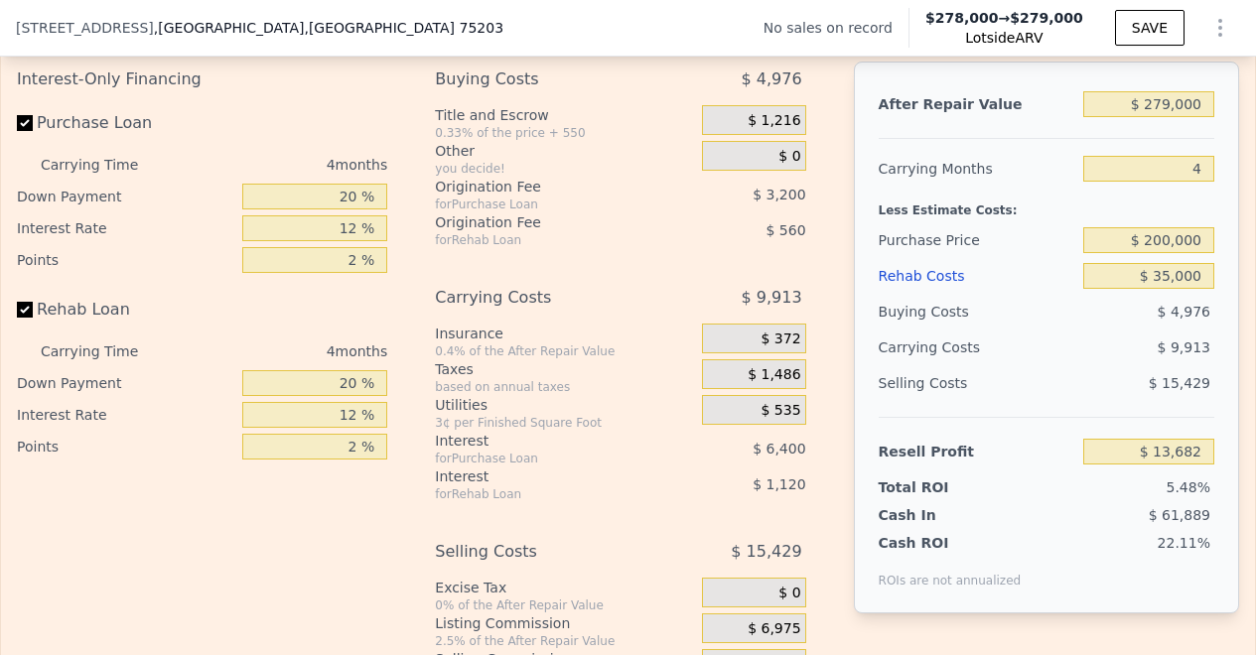
scroll to position [2953, 0]
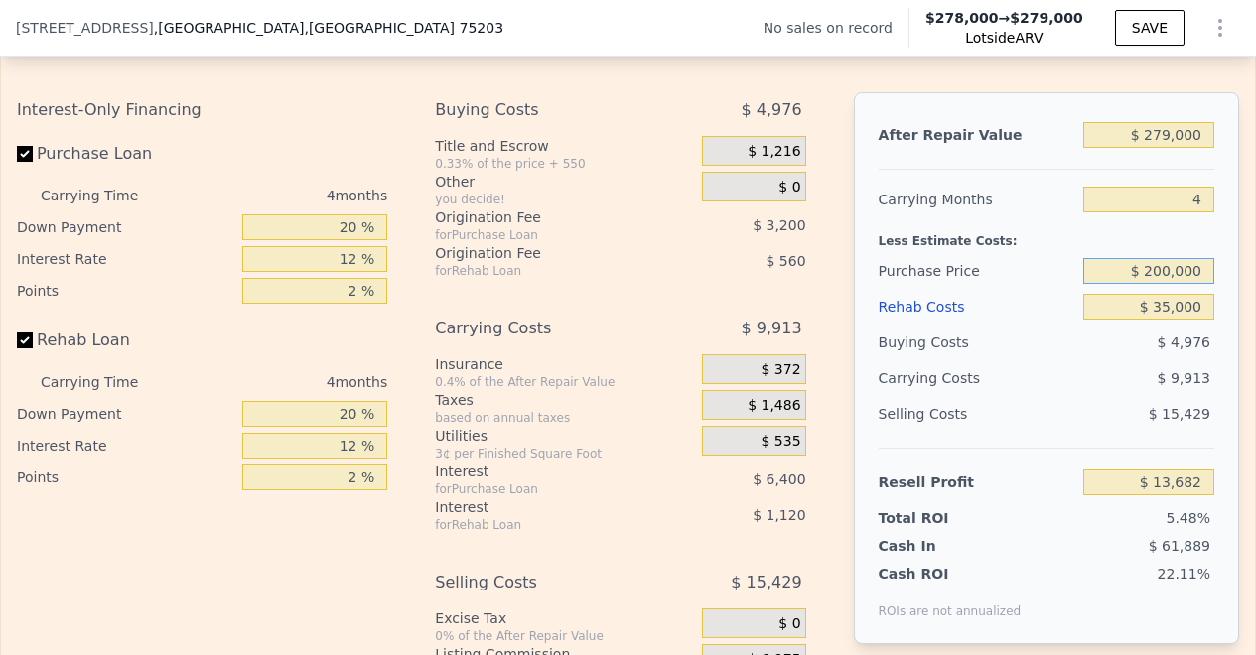
click at [1155, 284] on input "$ 200,000" at bounding box center [1148, 271] width 131 height 26
type input "$ 180,000"
type input "$ 34,709"
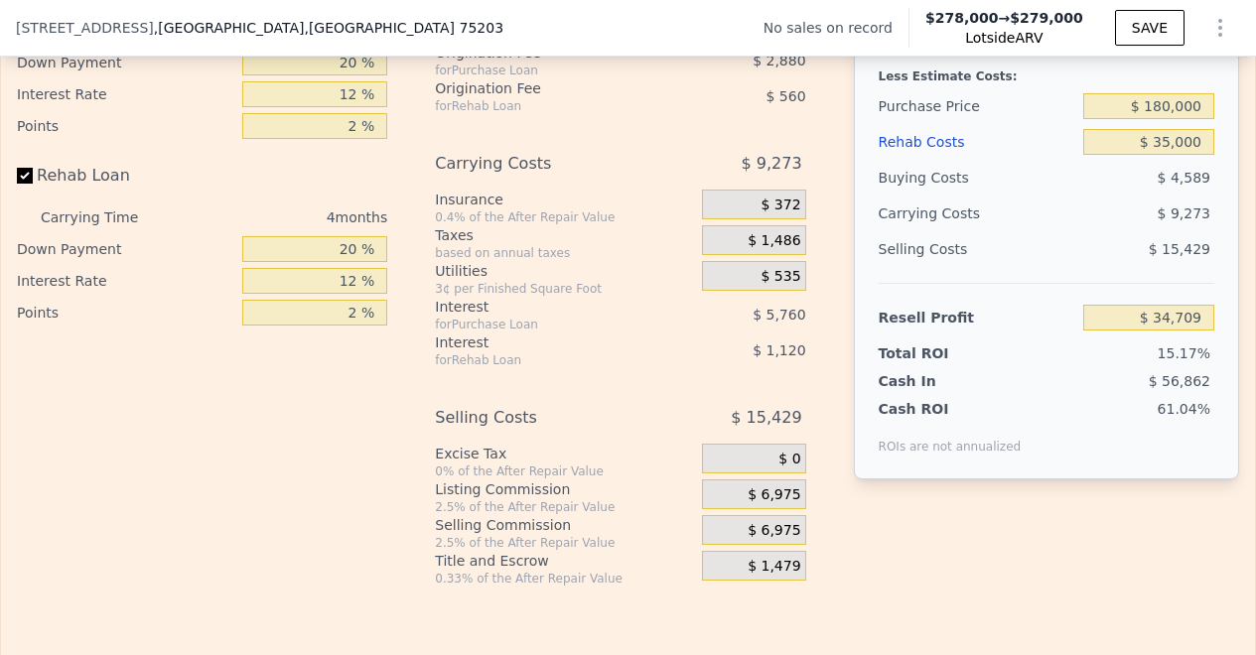
drag, startPoint x: 1145, startPoint y: 376, endPoint x: 1183, endPoint y: 378, distance: 38.8
click at [1183, 363] on div "15.17%" at bounding box center [1111, 353] width 205 height 20
click at [1204, 380] on div "After Repair Value $ 279,000 Carrying Months 4 Less Estimate Costs: Purchase Pr…" at bounding box center [1046, 204] width 385 height 552
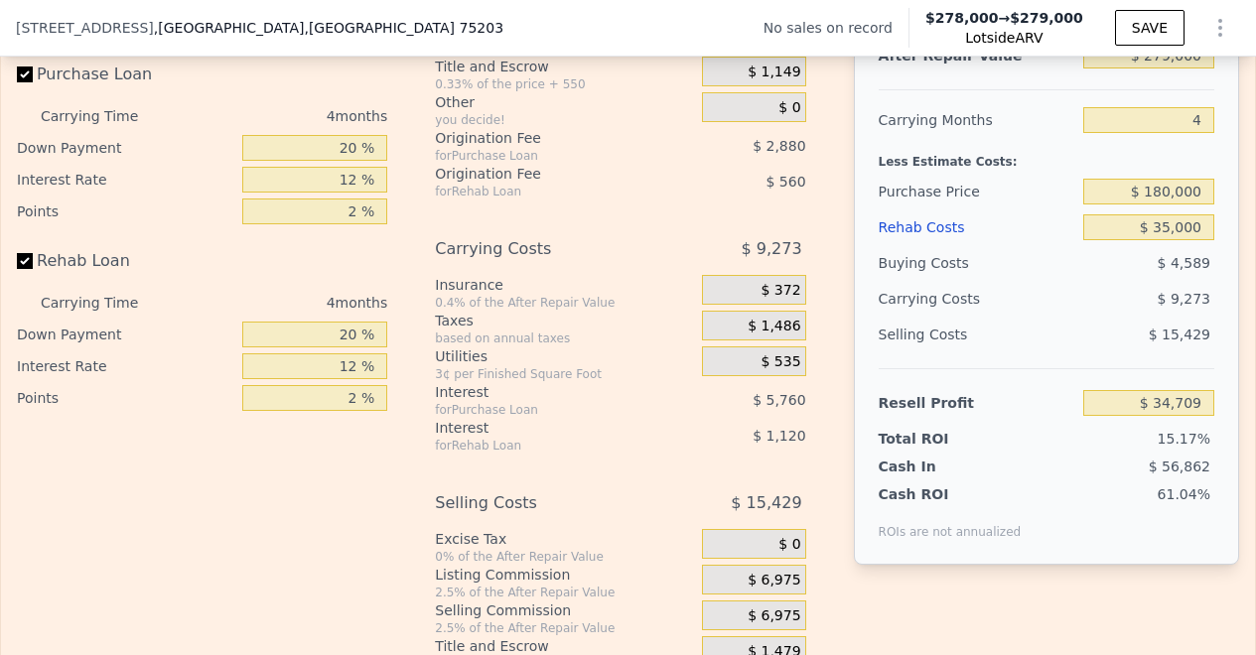
scroll to position [3037, 0]
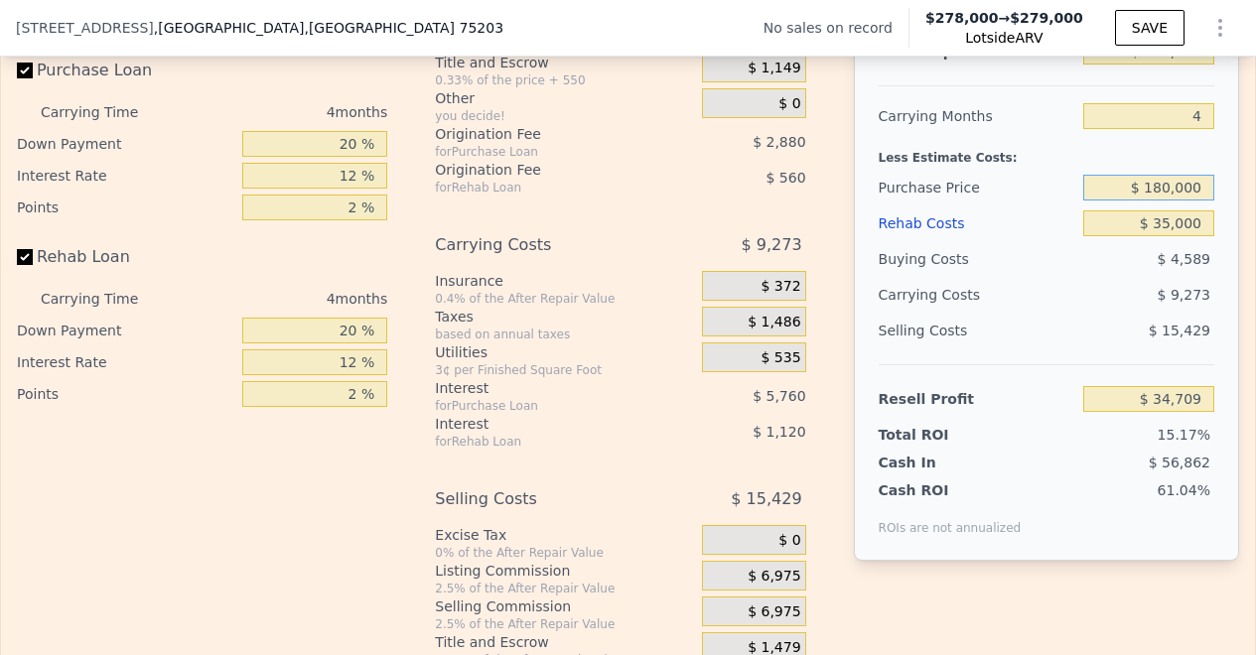
click at [1155, 201] on input "$ 180,000" at bounding box center [1148, 188] width 131 height 26
type input "$ 170,000"
type input "$ 45,222"
click at [1186, 445] on div "Total ROI 20.71%" at bounding box center [1046, 431] width 336 height 28
drag, startPoint x: 1186, startPoint y: 465, endPoint x: 1148, endPoint y: 468, distance: 37.8
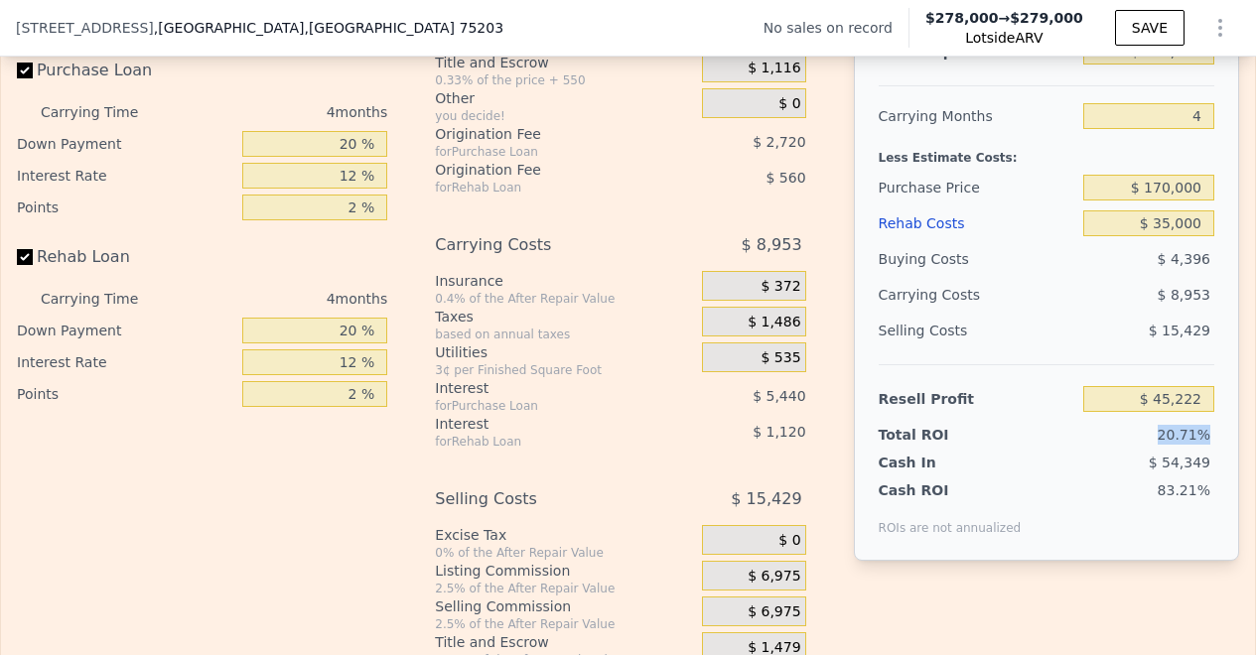
click at [1148, 445] on div "20.71%" at bounding box center [1111, 435] width 205 height 20
click at [1052, 313] on div "$ 8,953" at bounding box center [1111, 295] width 205 height 36
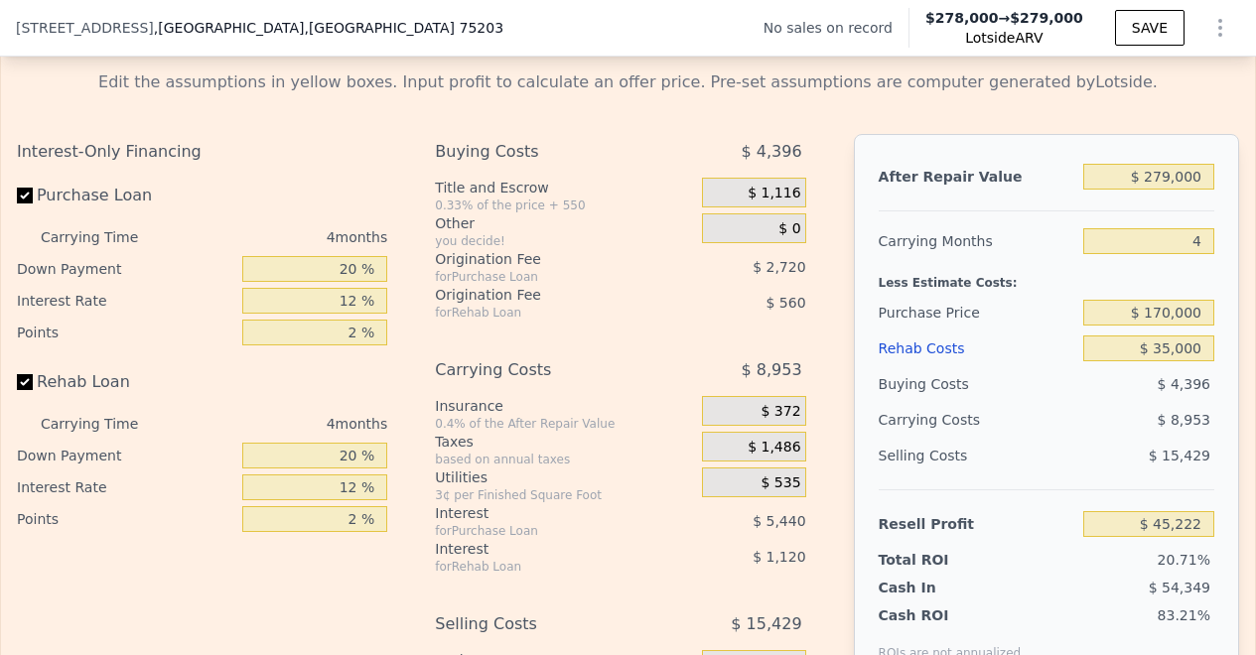
scroll to position [2927, 0]
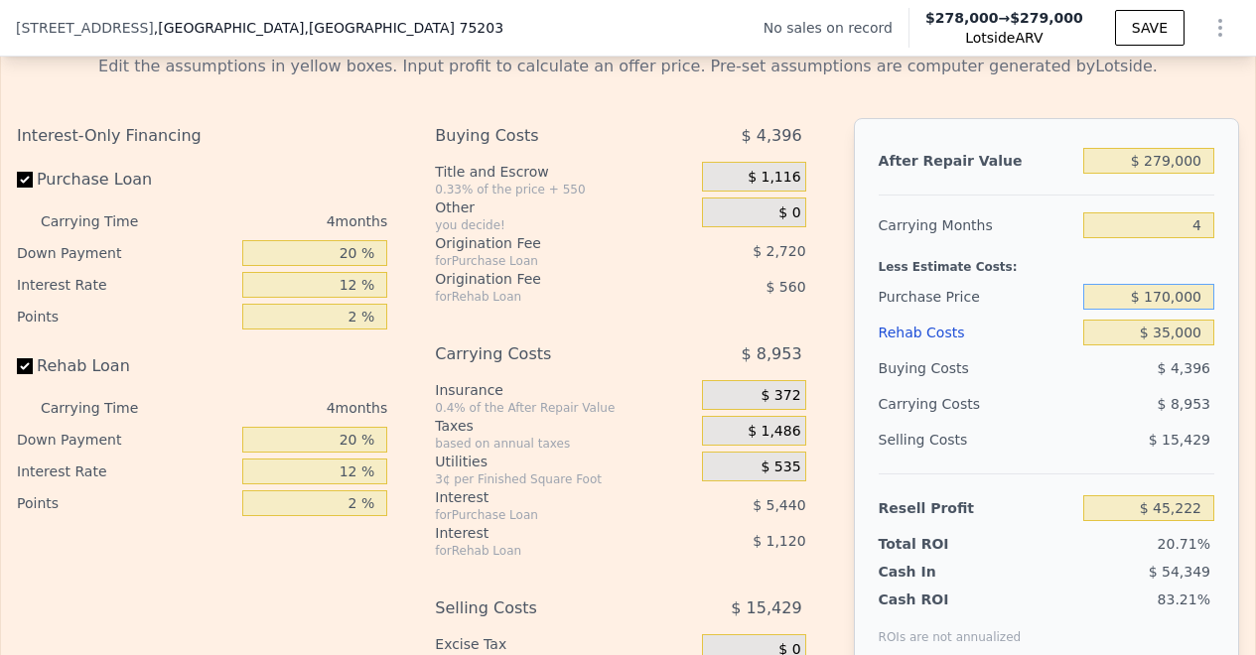
click at [1157, 310] on input "$ 170,000" at bounding box center [1148, 297] width 131 height 26
click at [1115, 279] on div "Less Estimate Costs:" at bounding box center [1046, 261] width 336 height 36
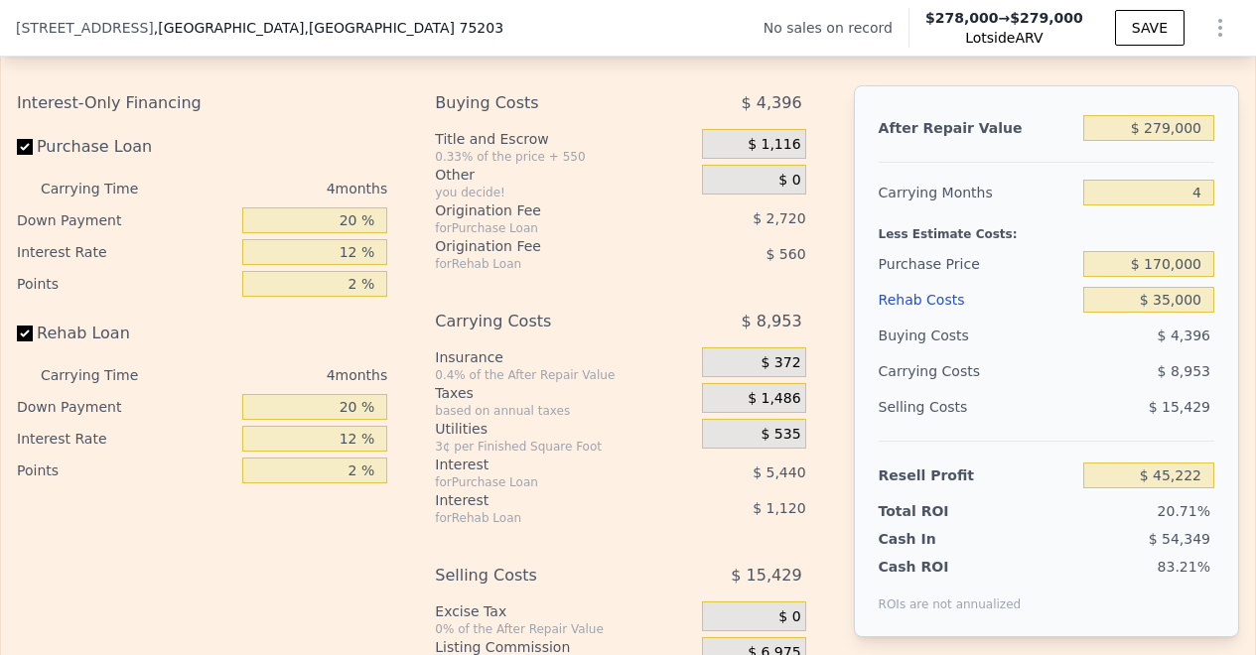
scroll to position [2973, 0]
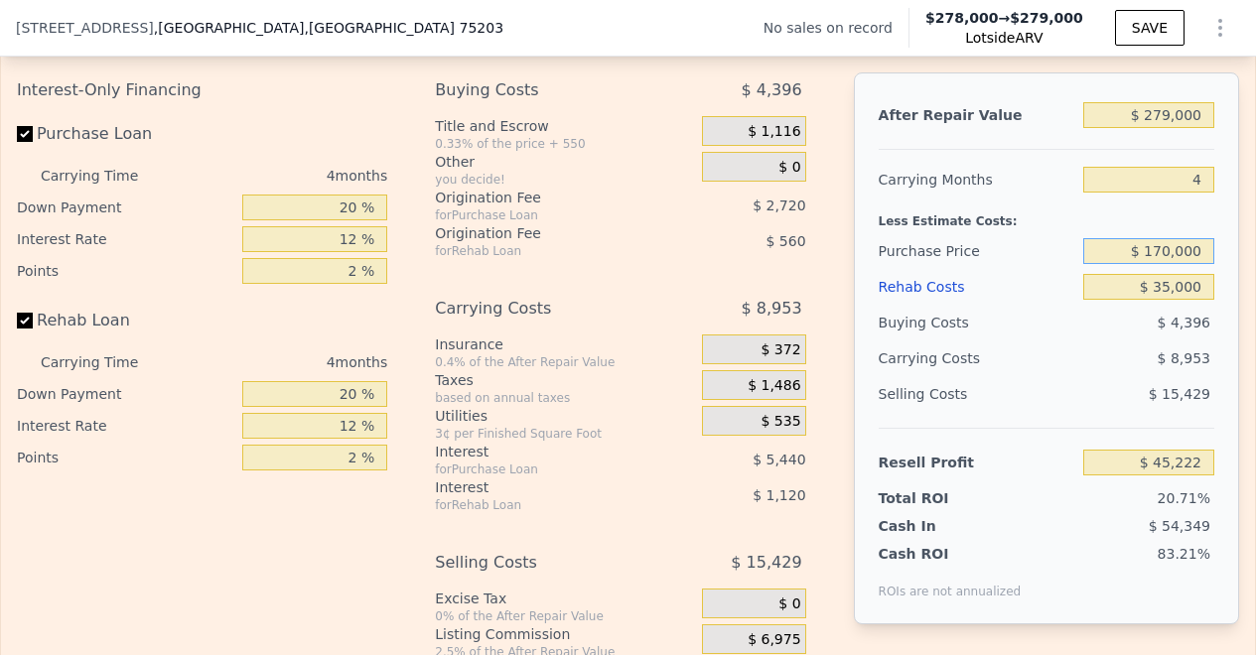
click at [1156, 264] on input "$ 170,000" at bounding box center [1148, 251] width 131 height 26
type input "$ 164,000"
type input "$ 51,530"
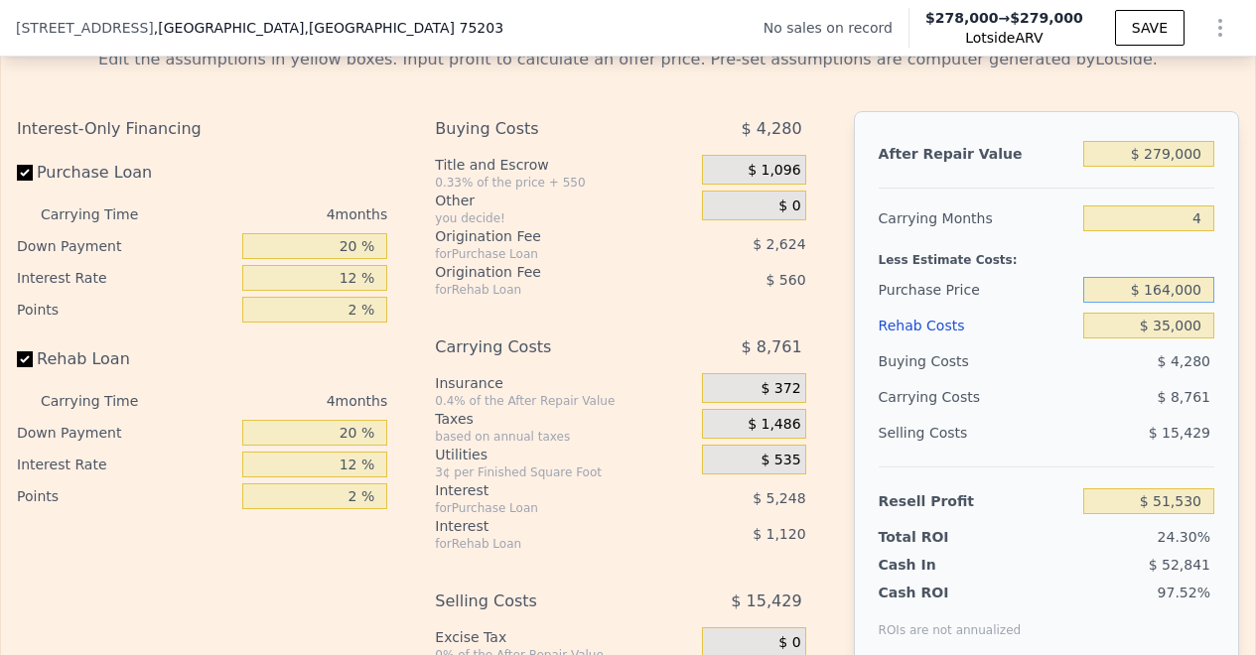
scroll to position [2948, 0]
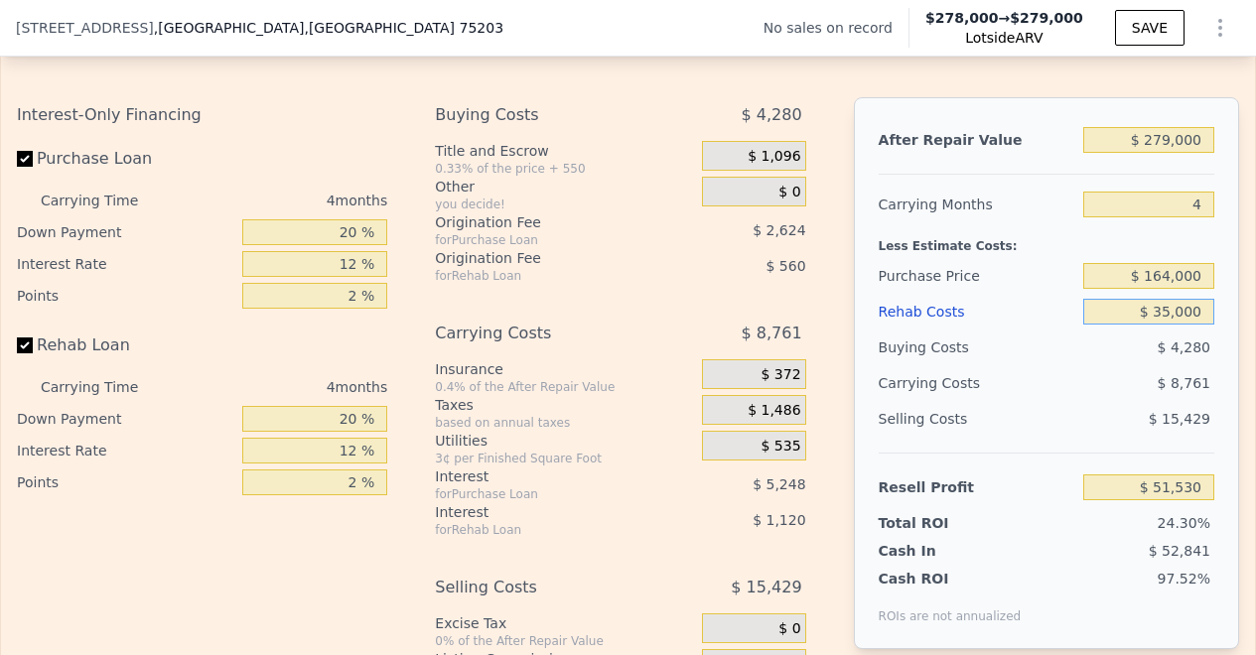
click at [1157, 325] on input "$ 35,000" at bounding box center [1148, 312] width 131 height 26
type input "$ 000"
type input "$ 88,210"
type input "$ 70,000"
type input "$ 14,850"
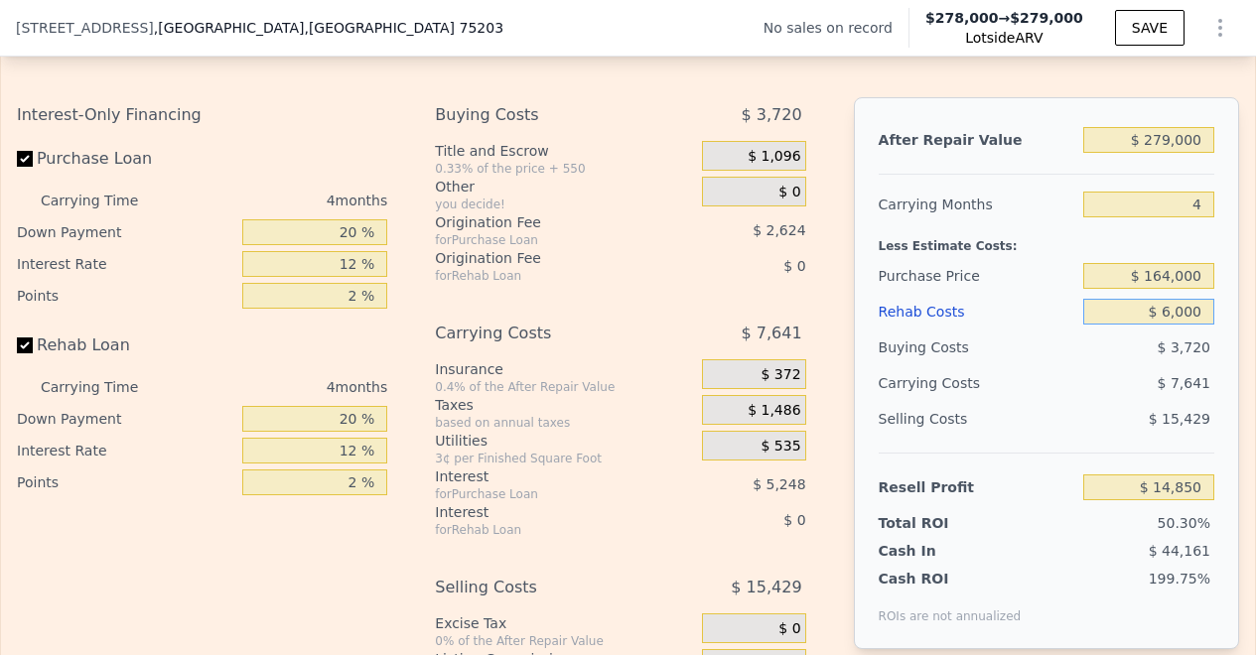
type input "$ 60,000"
type input "$ 25,330"
type input "$ 60,000"
drag, startPoint x: 1147, startPoint y: 551, endPoint x: 1195, endPoint y: 551, distance: 48.6
click at [1195, 533] on div "10.63%" at bounding box center [1111, 523] width 205 height 20
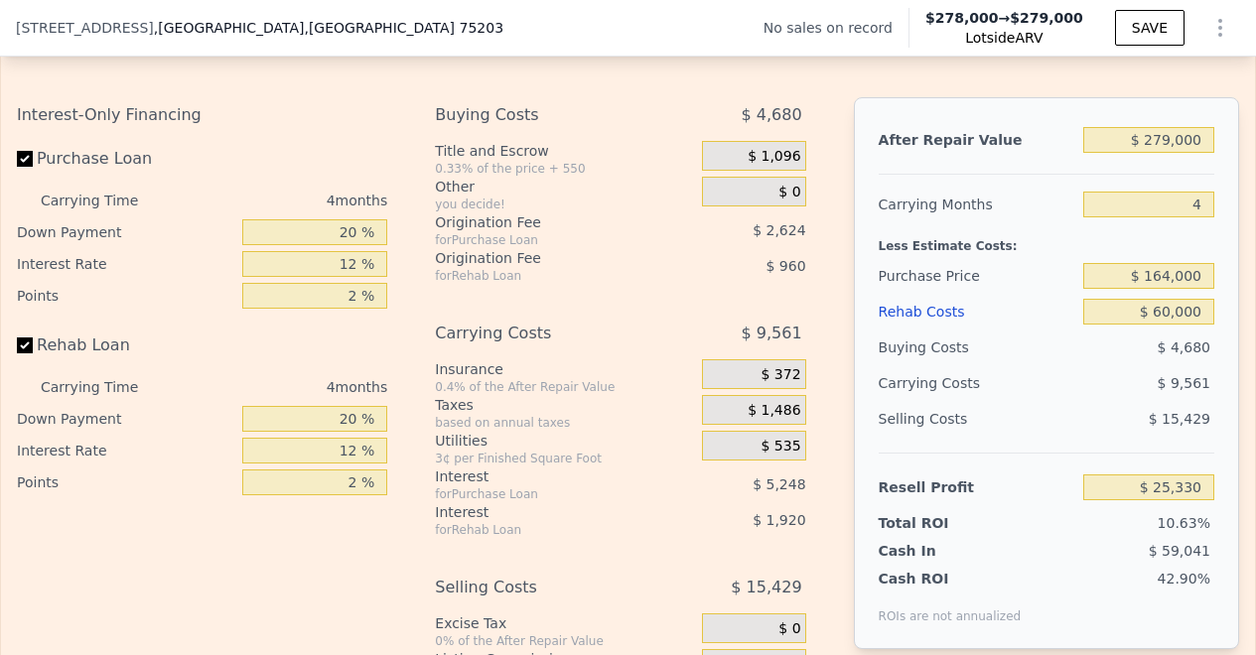
click at [1196, 437] on div "$ 15,429" at bounding box center [1148, 419] width 131 height 36
click at [1155, 289] on input "$ 164,000" at bounding box center [1148, 276] width 131 height 26
click at [1157, 153] on input "$ 279,000" at bounding box center [1148, 140] width 131 height 26
click at [1164, 258] on div "Less Estimate Costs:" at bounding box center [1046, 240] width 336 height 36
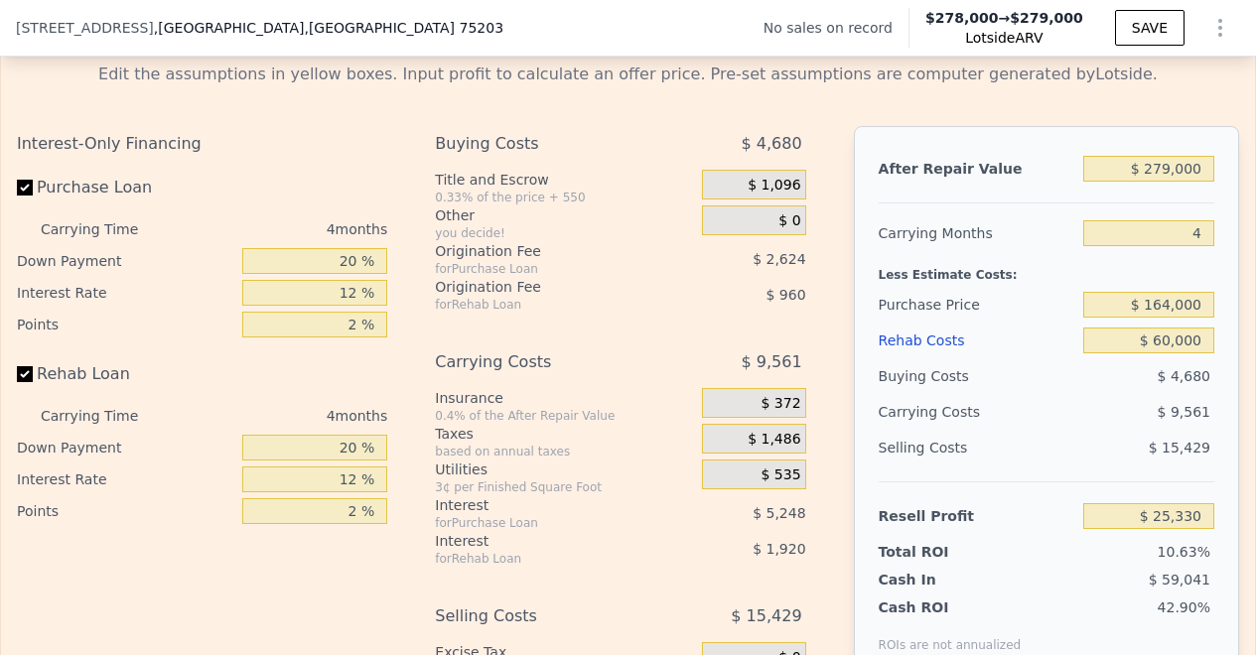
scroll to position [2918, 0]
click at [1155, 183] on input "$ 279,000" at bounding box center [1148, 170] width 131 height 26
type input "$ 000"
type input "-$ 238,419"
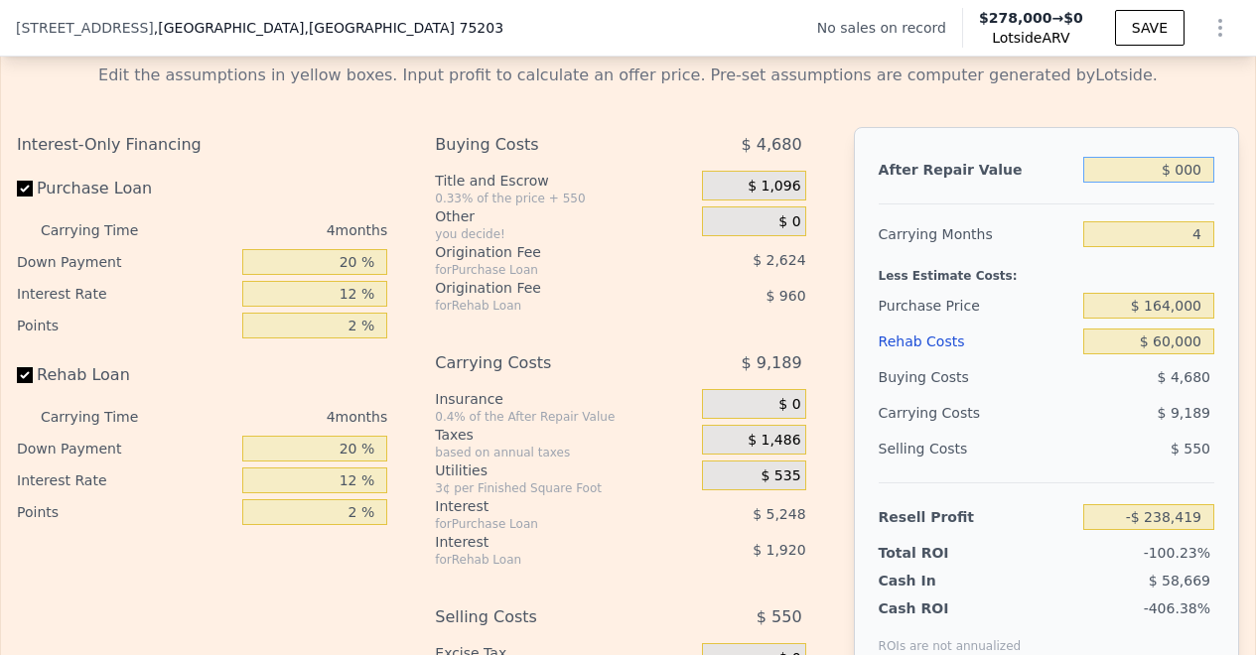
type input "$ 3,000"
type input "-$ 235,583"
type input "$ 300,000"
type input "$ 45,182"
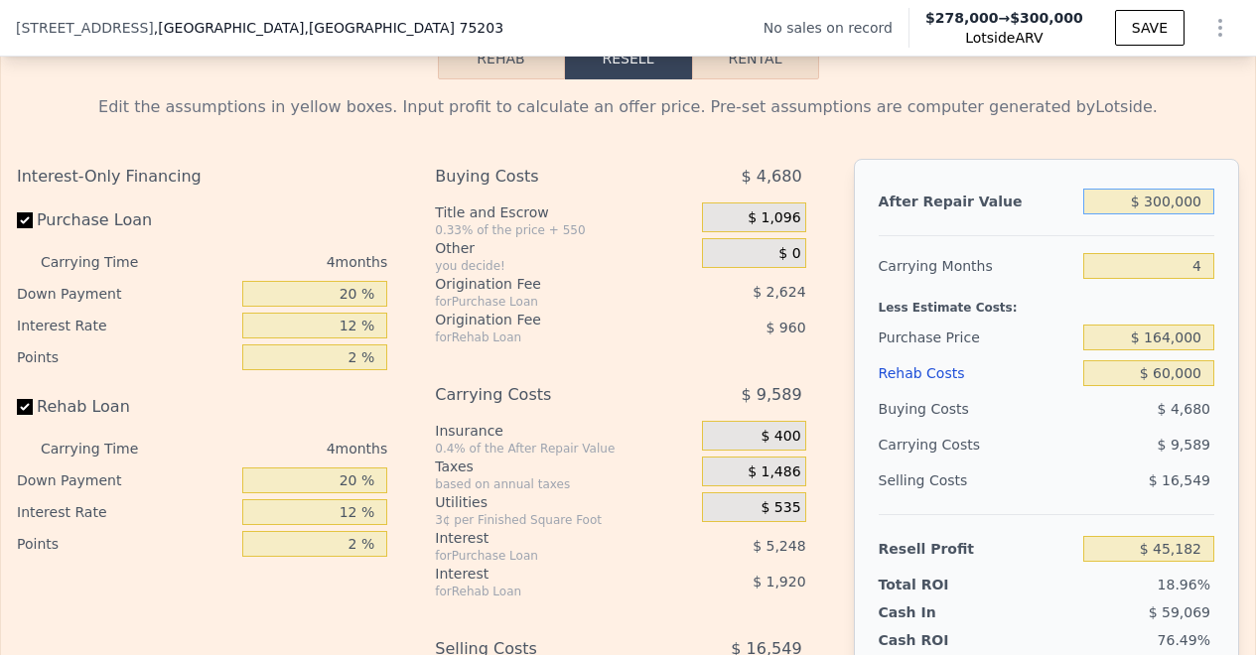
scroll to position [2891, 0]
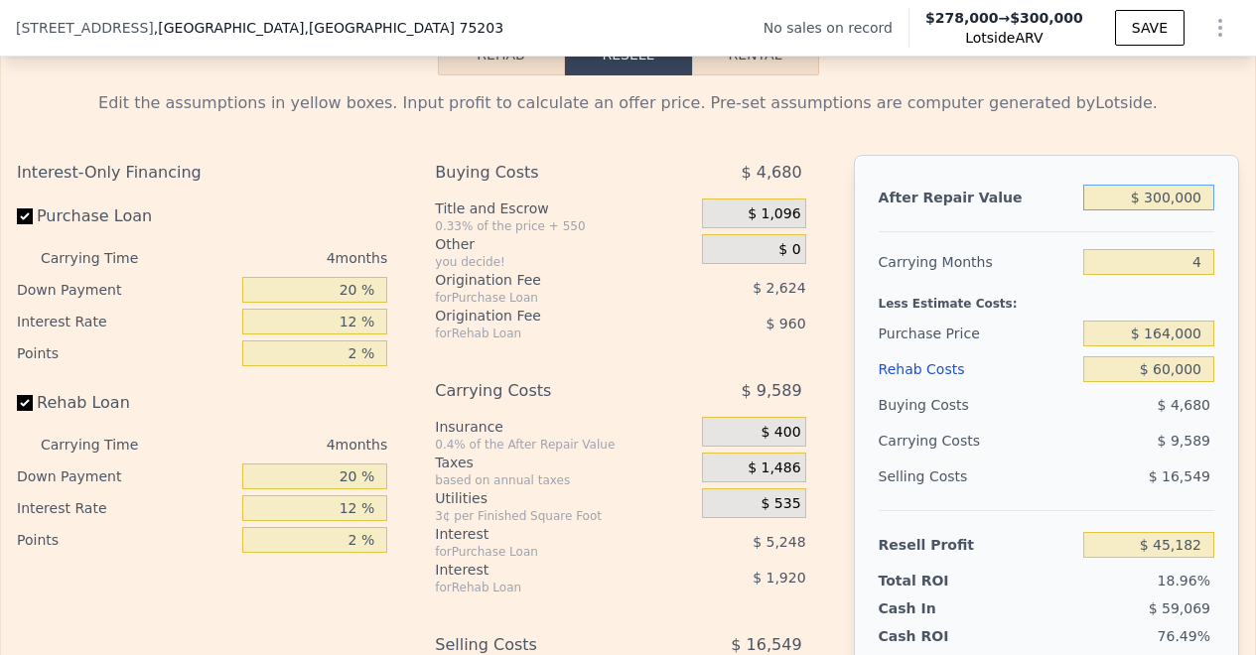
type input "$ 300,000"
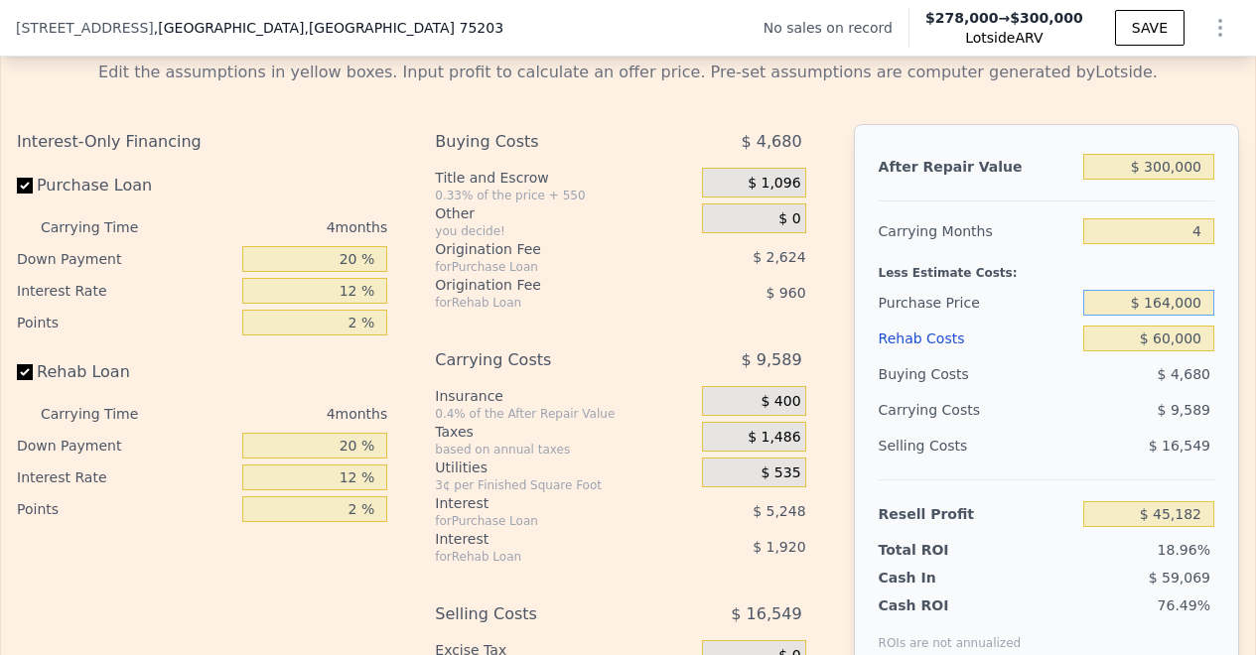
click at [1154, 316] on input "$ 164,000" at bounding box center [1148, 303] width 131 height 26
type input "$ 167,000"
type input "$ 42,028"
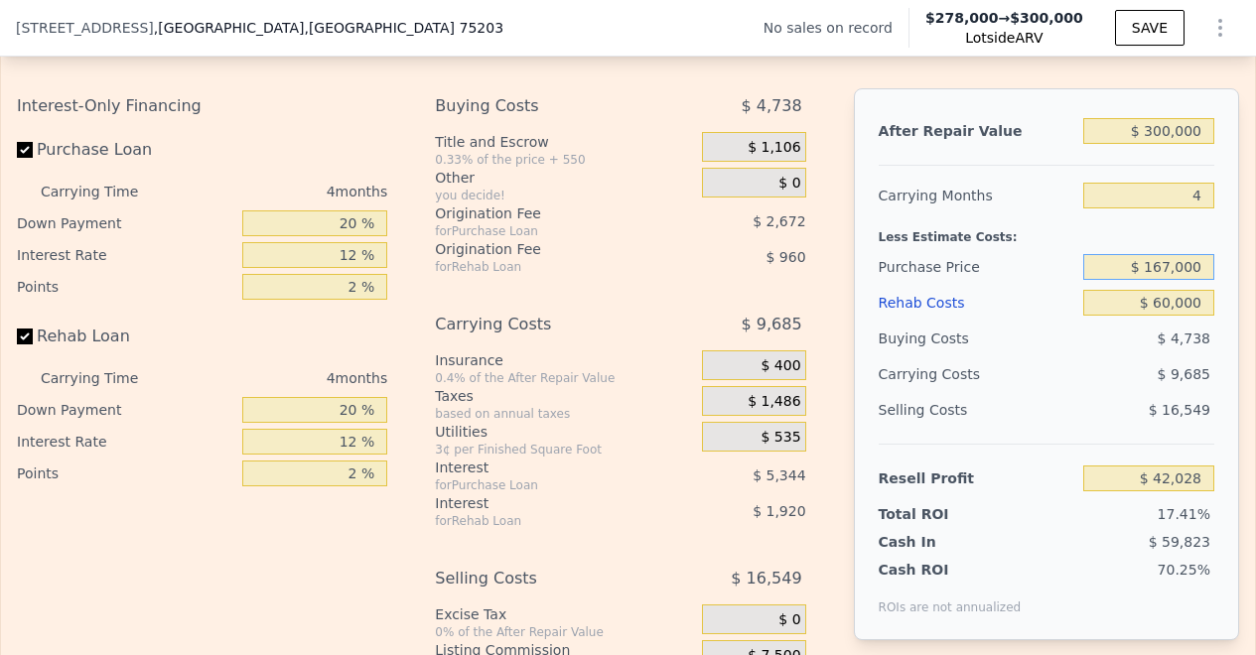
scroll to position [2989, 0]
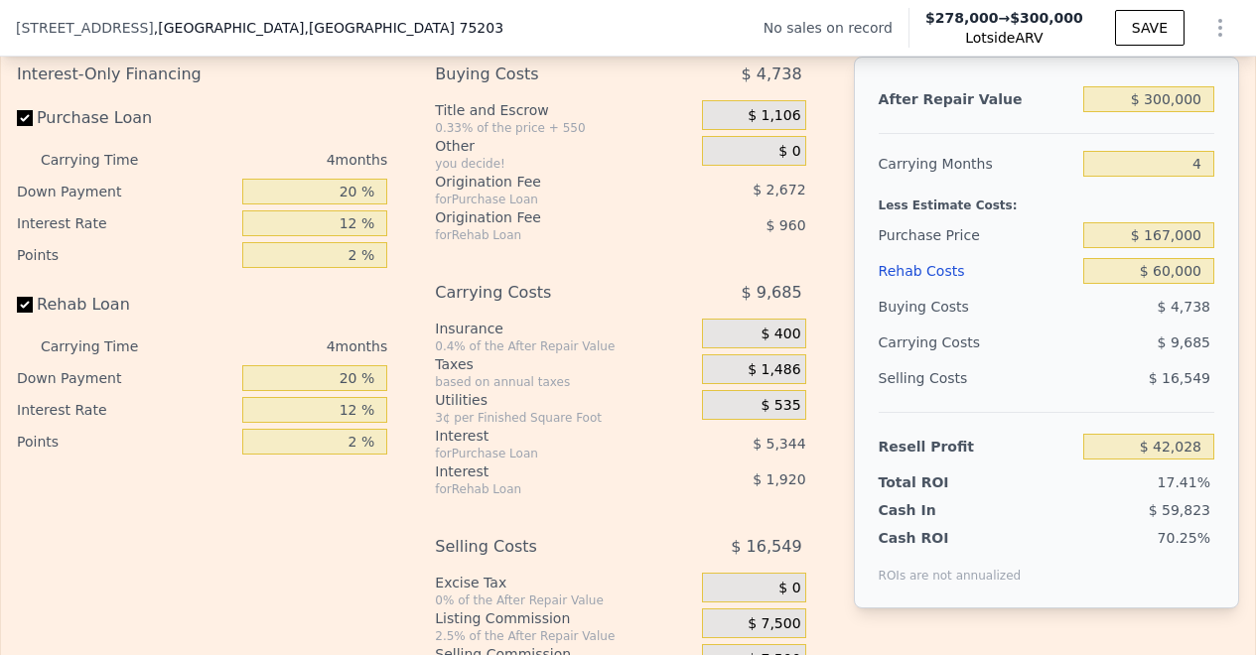
click at [1203, 510] on div "After Repair Value $ 300,000 Carrying Months 4 Less Estimate Costs: Purchase Pr…" at bounding box center [1046, 333] width 385 height 552
click at [1157, 490] on span "17.41%" at bounding box center [1183, 482] width 53 height 16
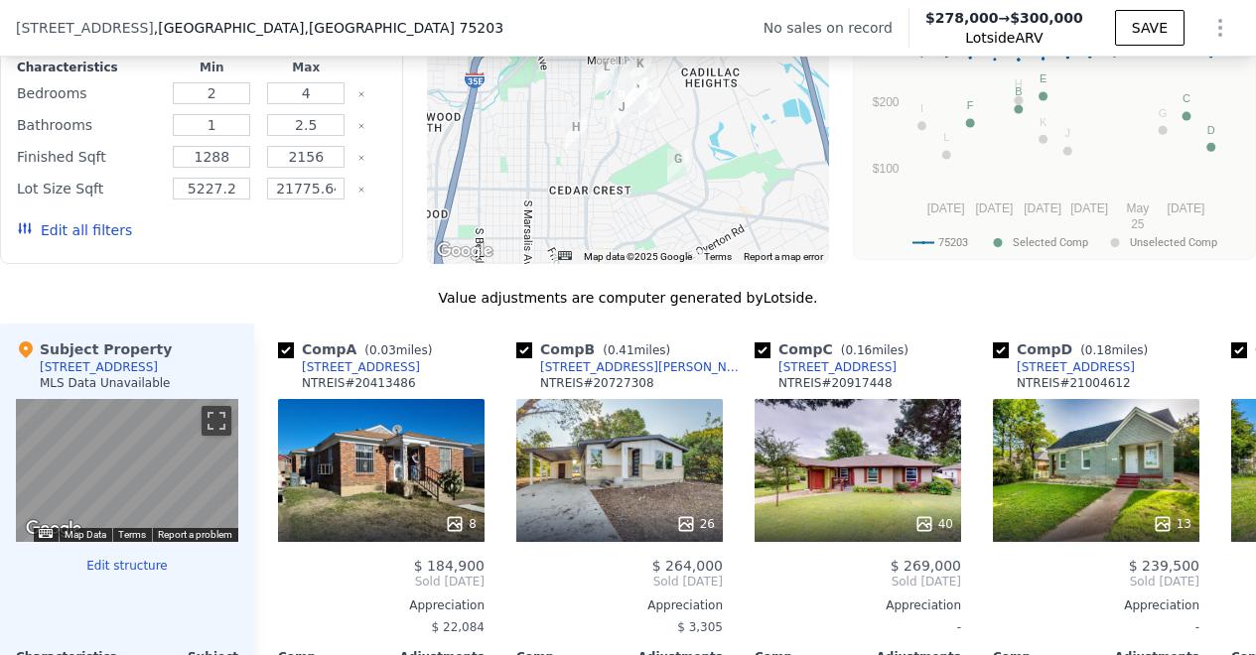
scroll to position [1670, 0]
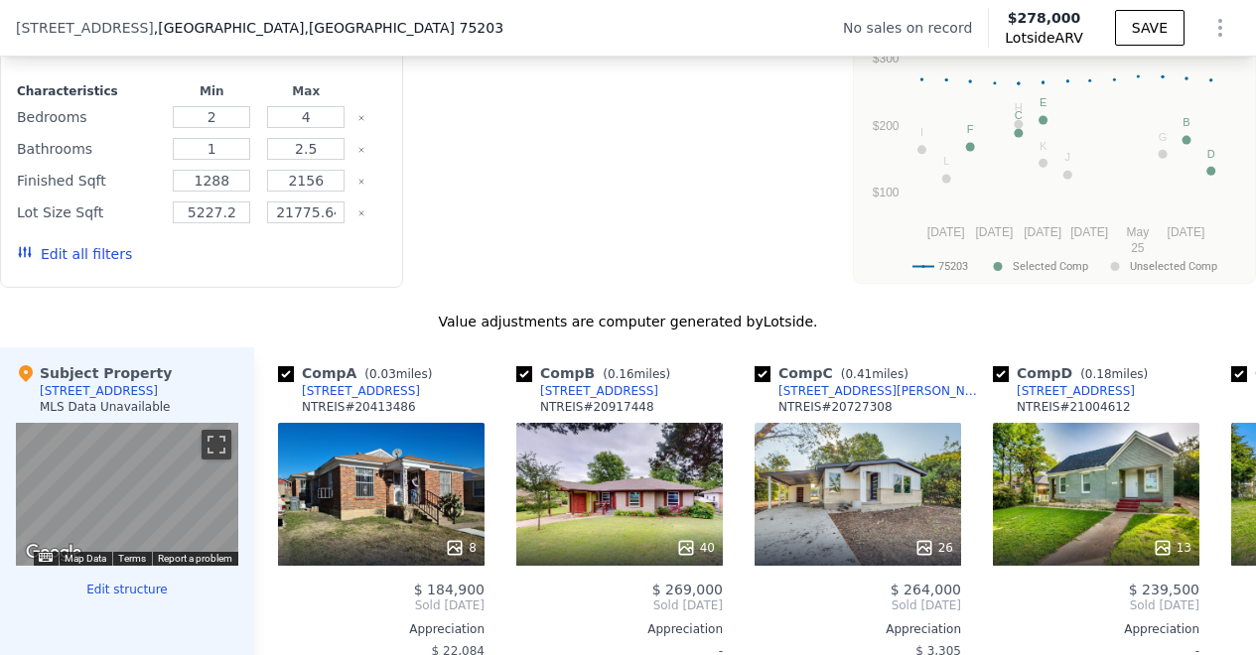
type input "$ 278,000"
type input "$ 0"
type input "$ 29,997"
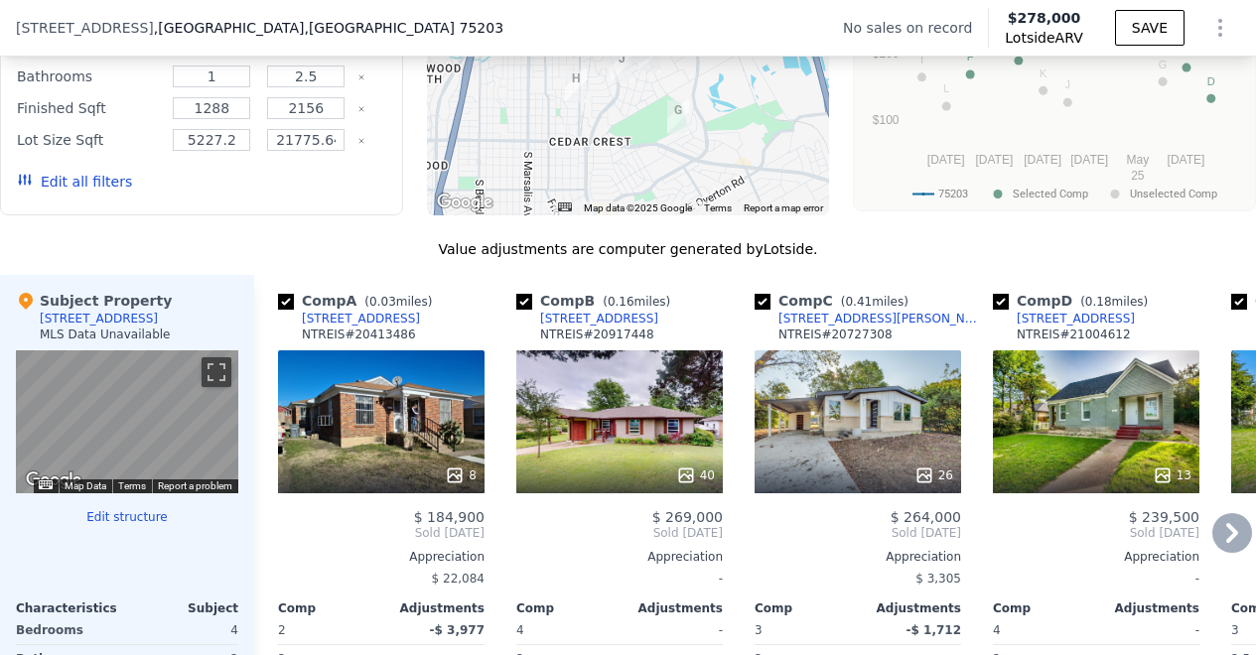
scroll to position [1745, 0]
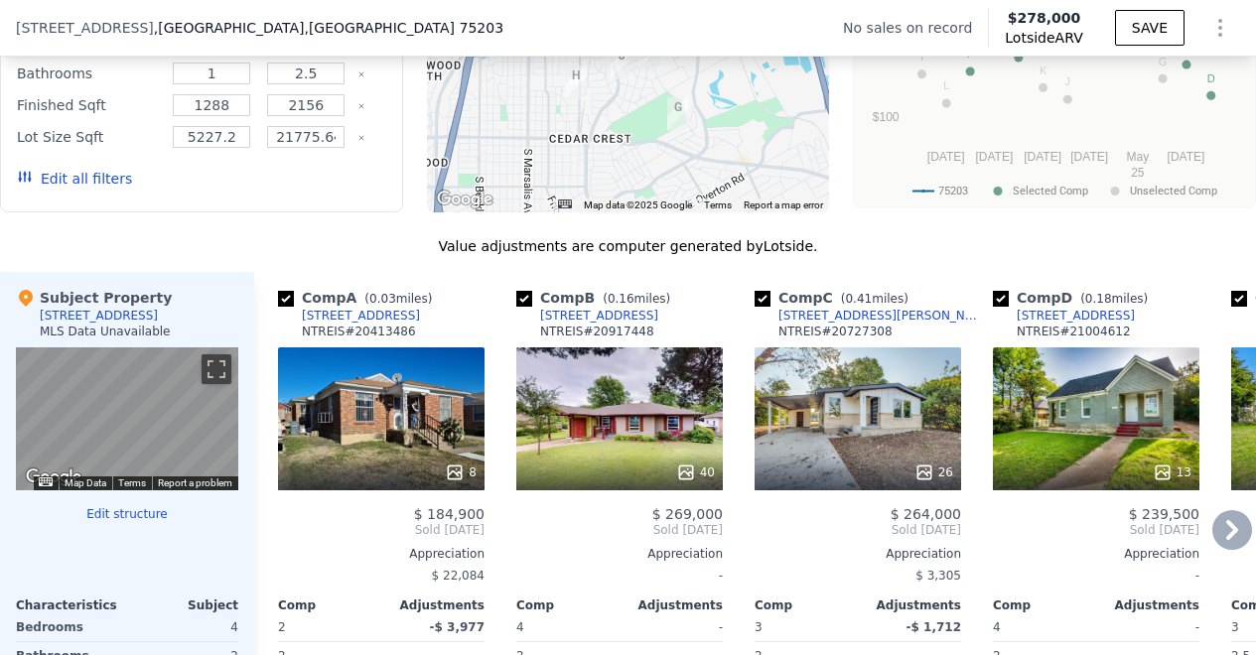
click at [429, 332] on div "Comp A ( 0.03 miles) [STREET_ADDRESS]" at bounding box center [381, 318] width 206 height 60
click at [435, 306] on span "( 0.03 miles)" at bounding box center [397, 299] width 83 height 14
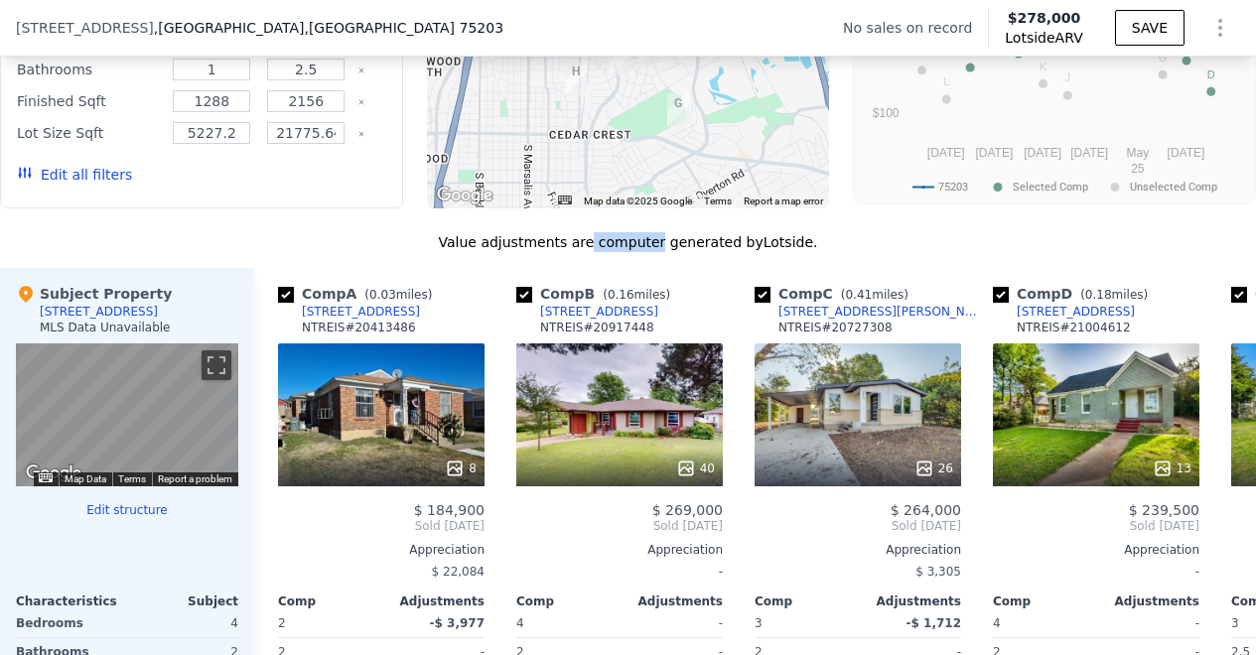
drag, startPoint x: 589, startPoint y: 259, endPoint x: 650, endPoint y: 254, distance: 61.7
click at [650, 252] on div "Value adjustments are computer generated by Lotside ." at bounding box center [628, 242] width 1256 height 20
